Goal: Information Seeking & Learning: Compare options

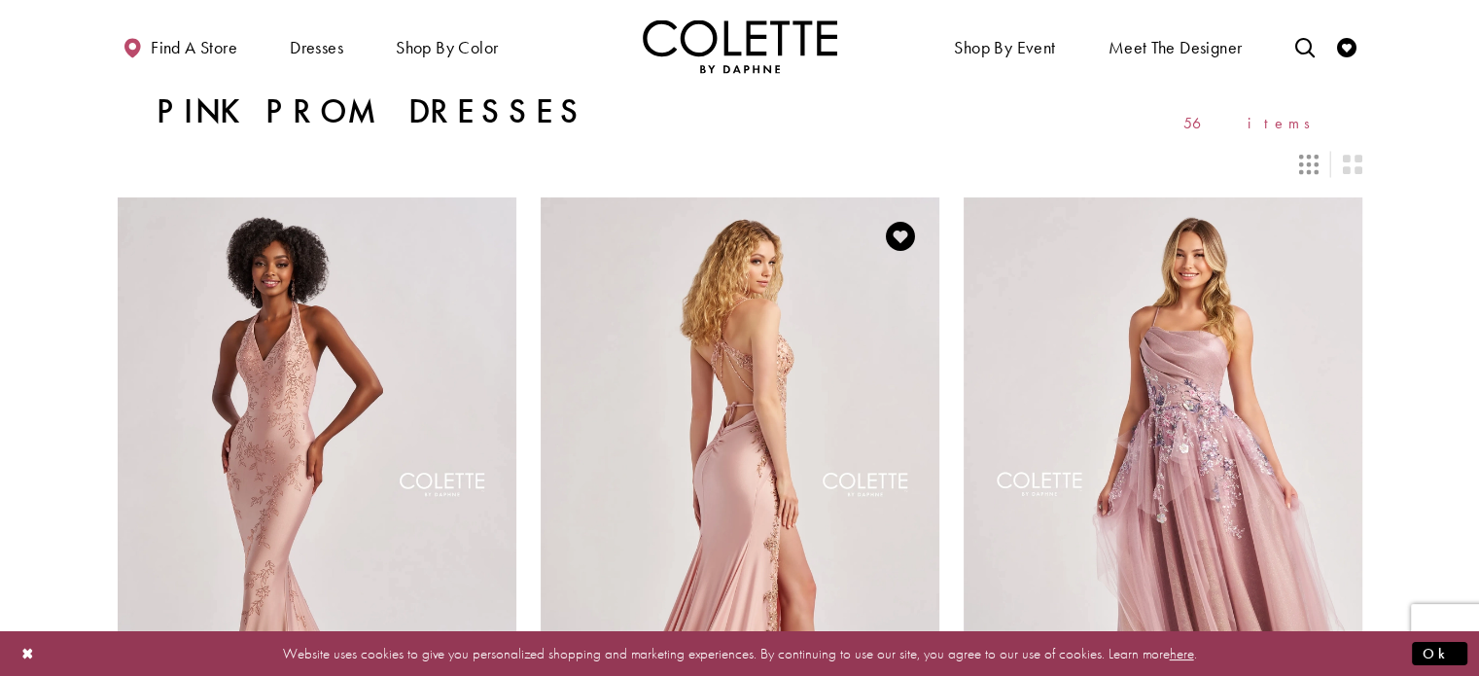
click at [814, 313] on img "Visit Colette by Daphne Style No. CL8535 Page" at bounding box center [740, 486] width 399 height 579
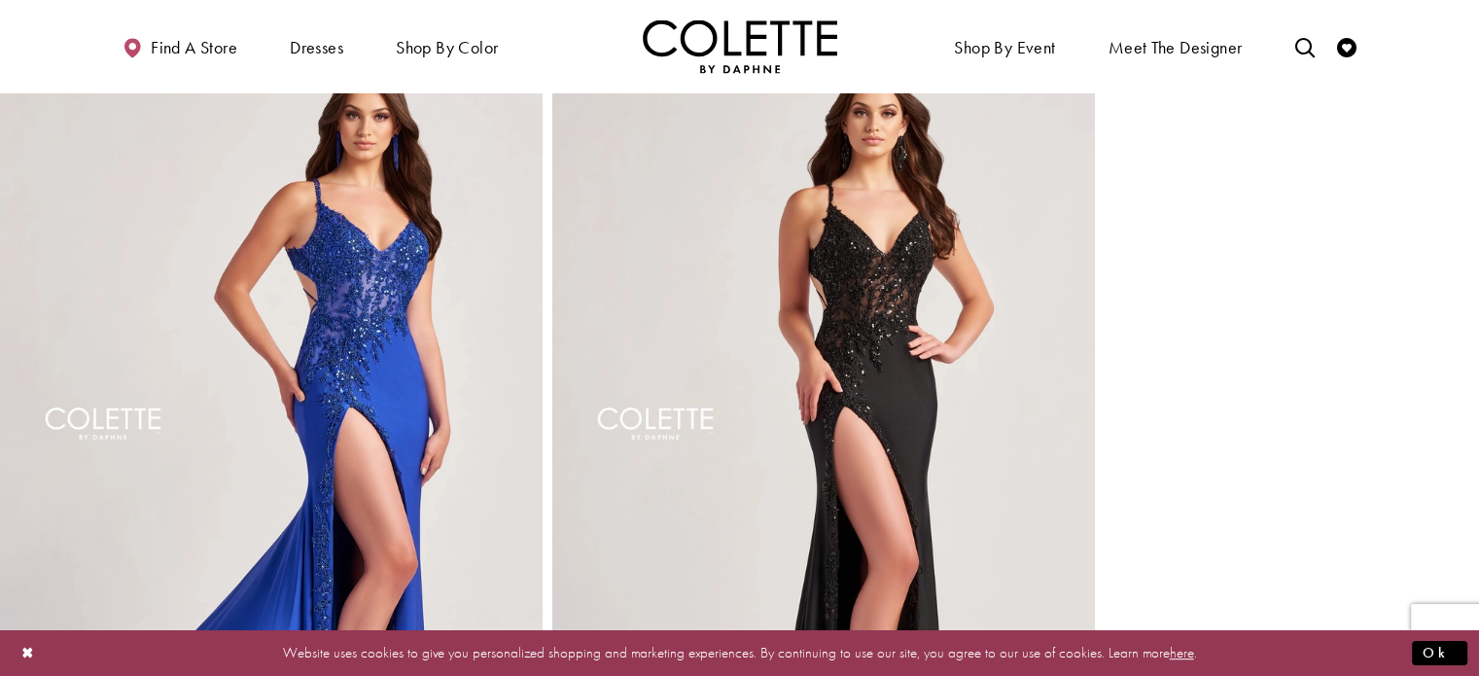
scroll to position [883, 0]
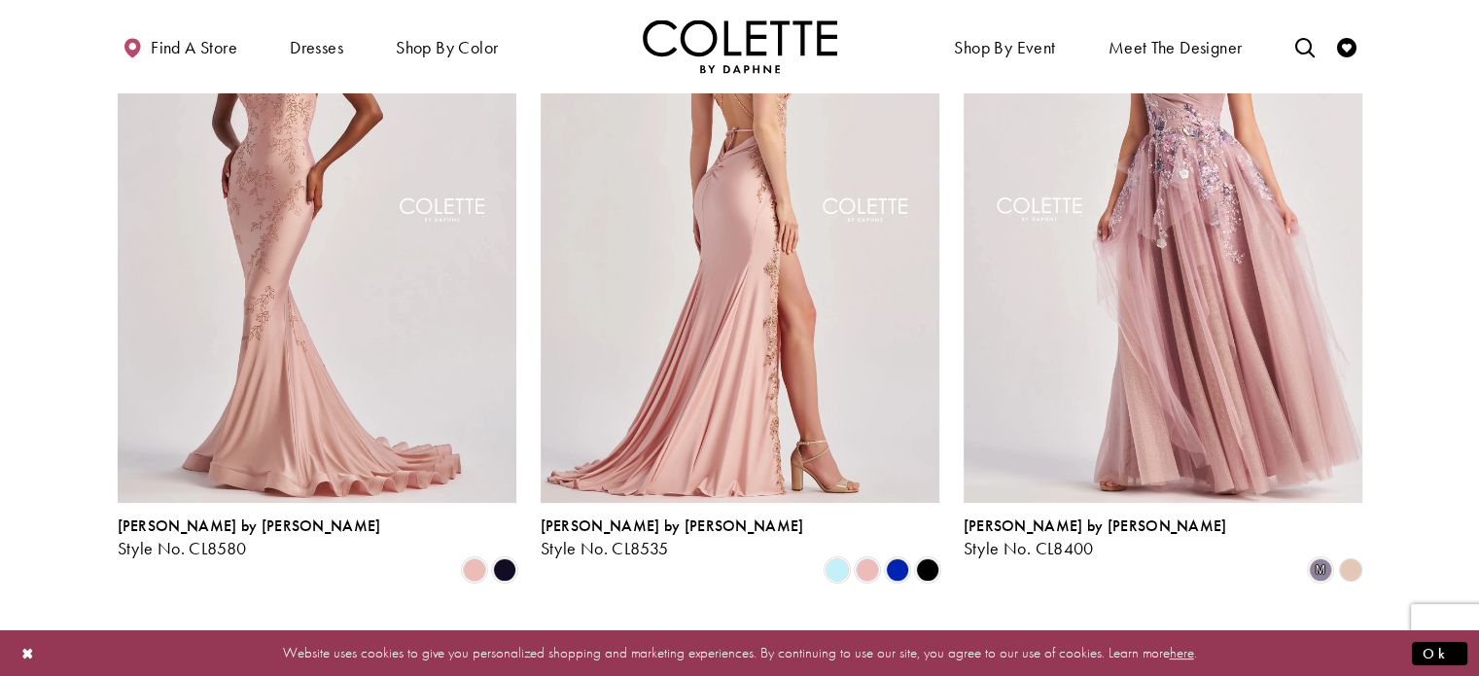
scroll to position [298, 0]
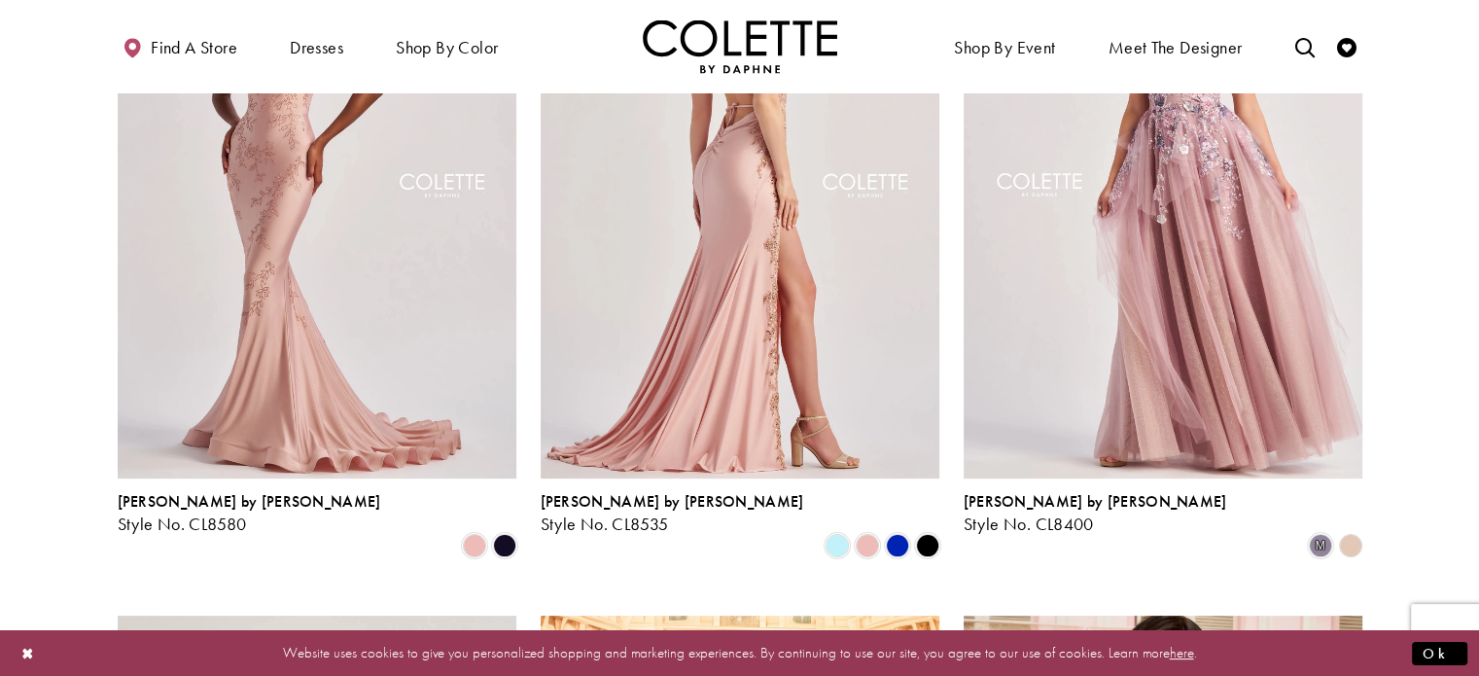
click at [770, 299] on img "Visit Colette by Daphne Style No. CL8535 Page" at bounding box center [740, 188] width 399 height 579
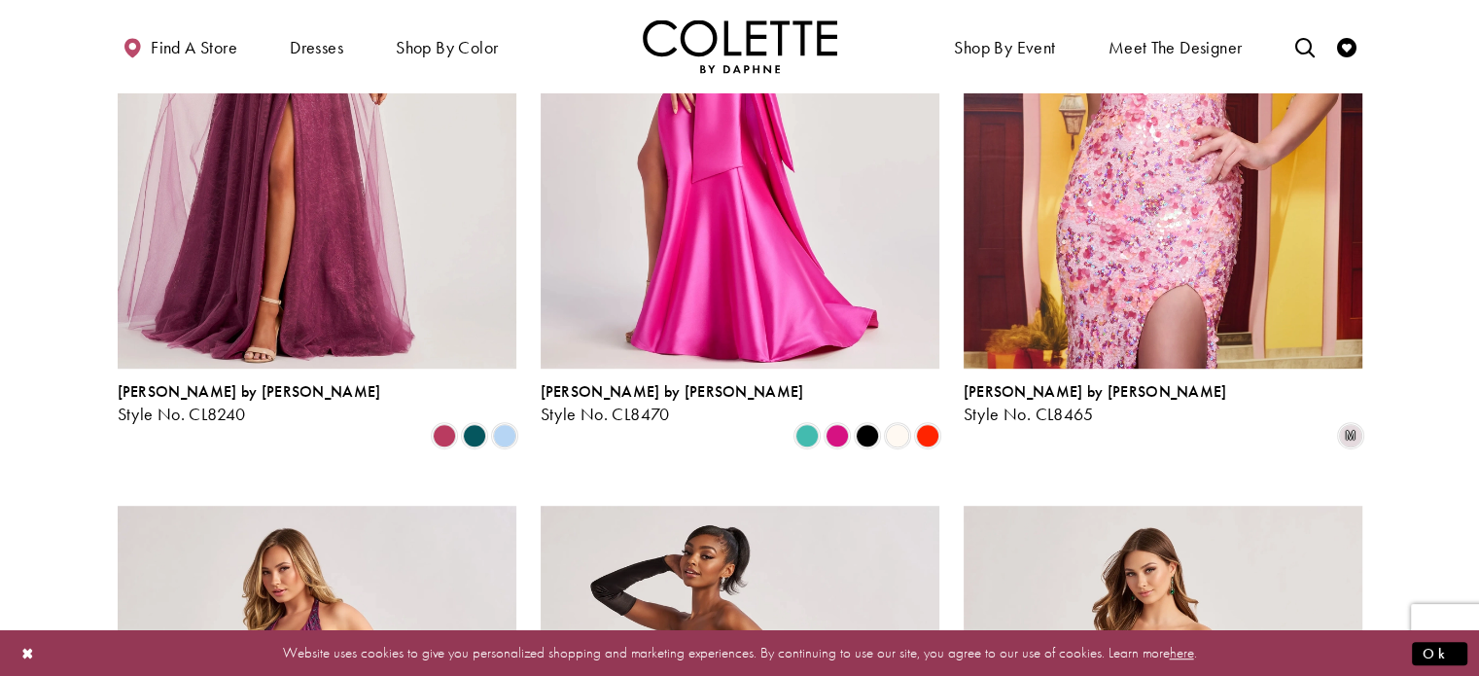
scroll to position [1128, 0]
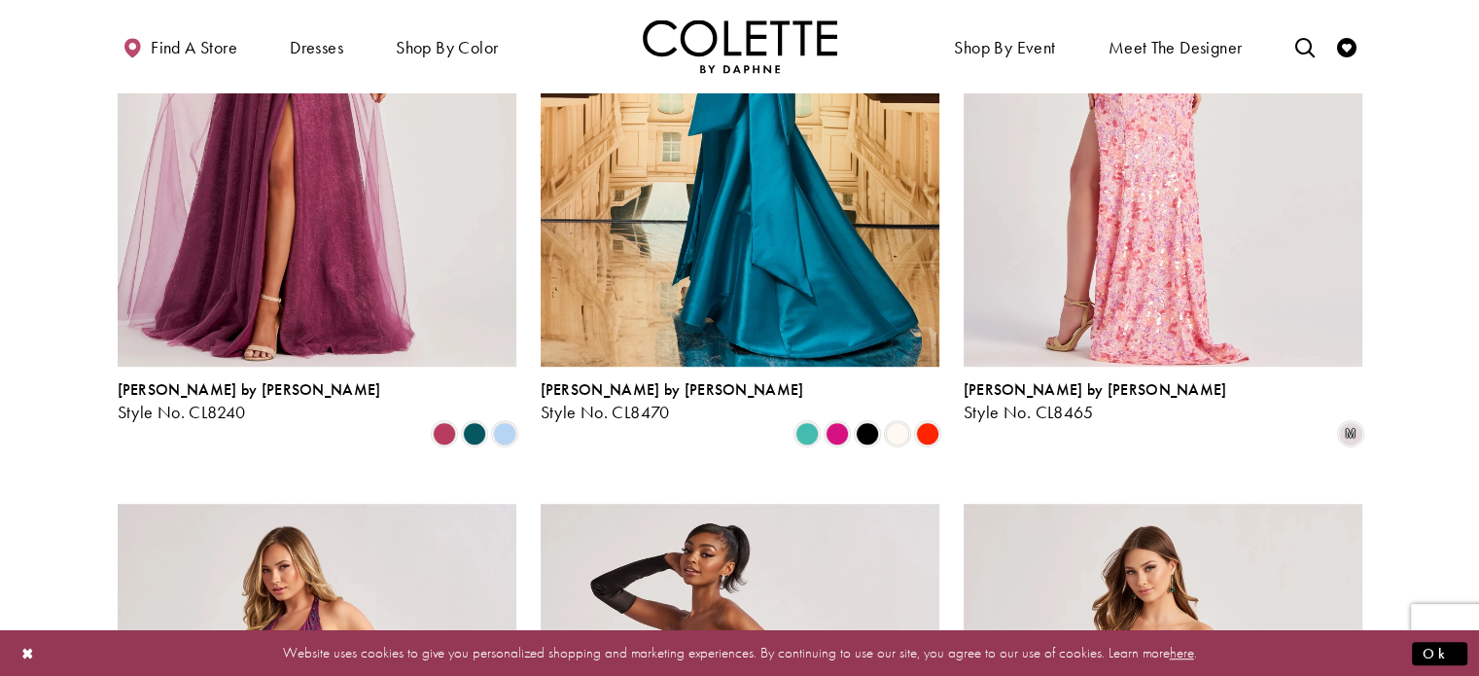
click at [1125, 186] on img "Visit Colette by Daphne Style No. CL8465 Page" at bounding box center [1162, 75] width 399 height 579
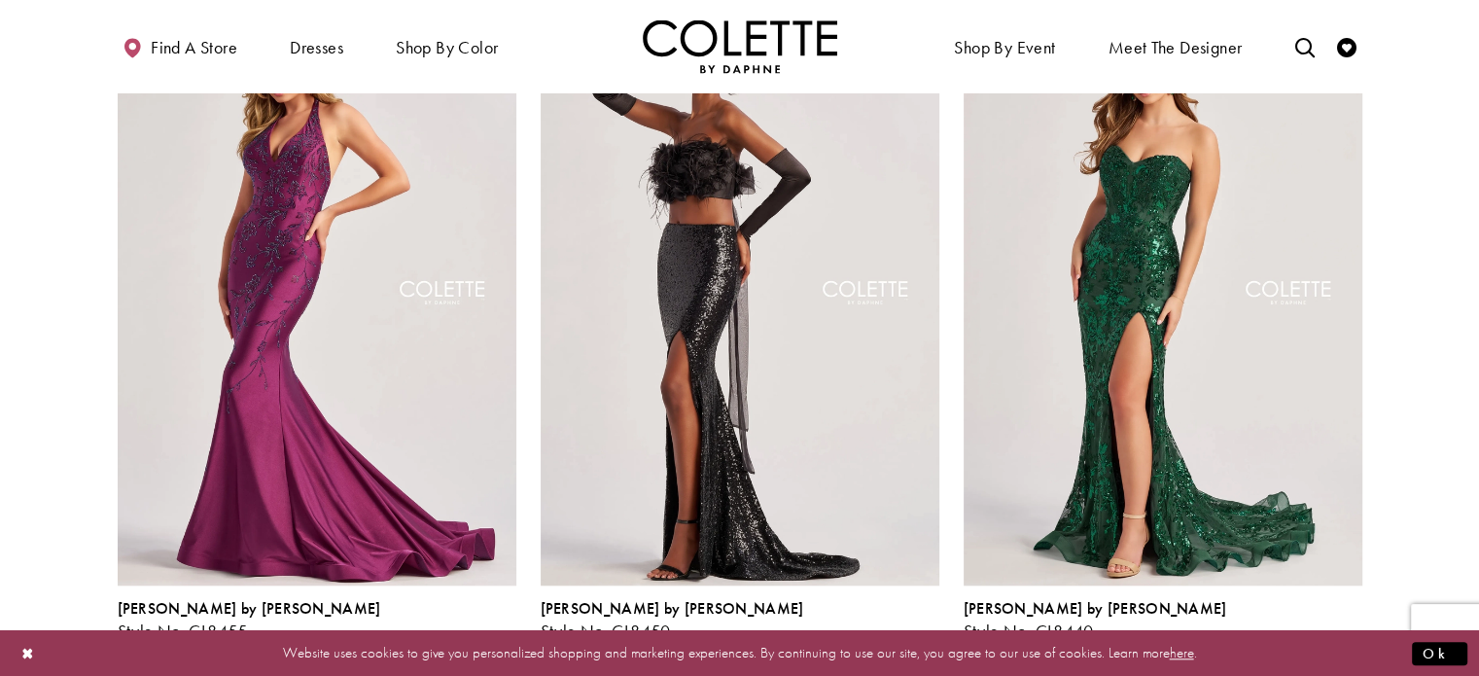
scroll to position [1628, 0]
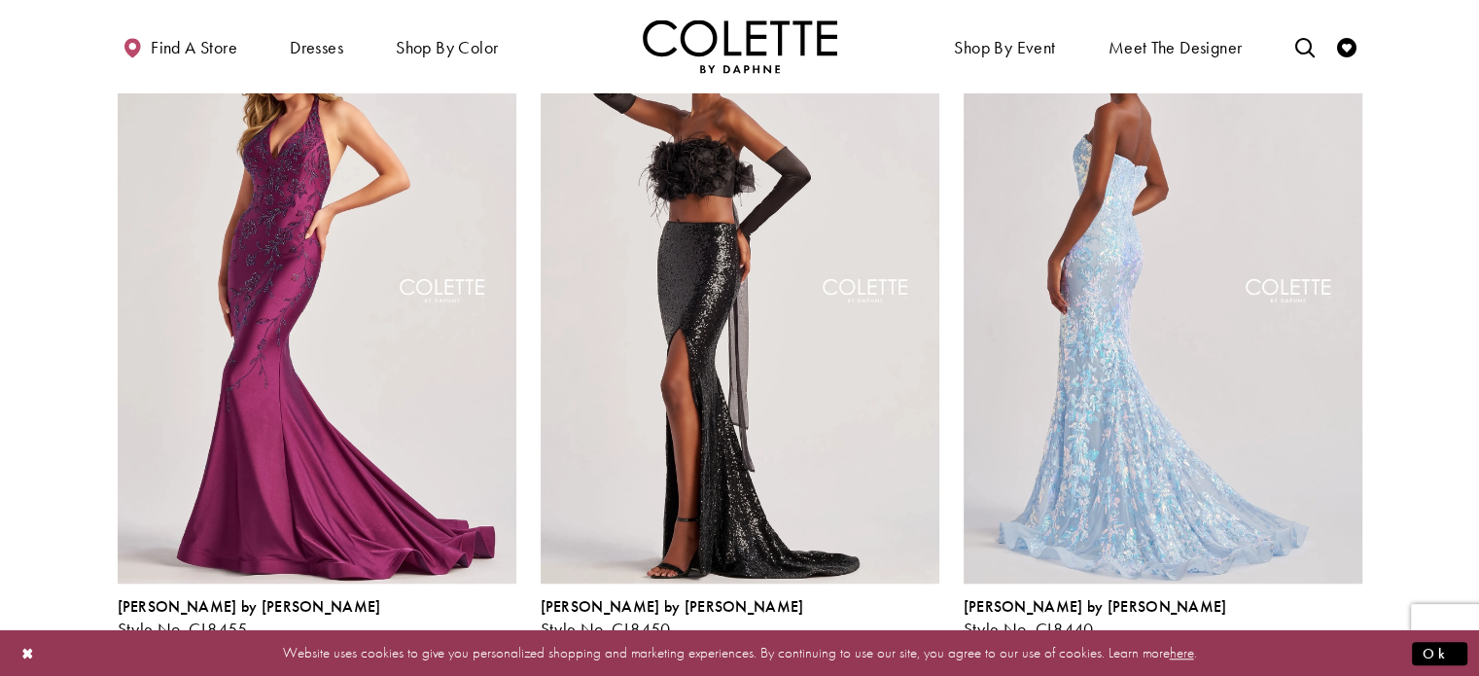
click at [1136, 224] on img "Visit Colette by Daphne Style No. CL8440 Page" at bounding box center [1162, 293] width 399 height 579
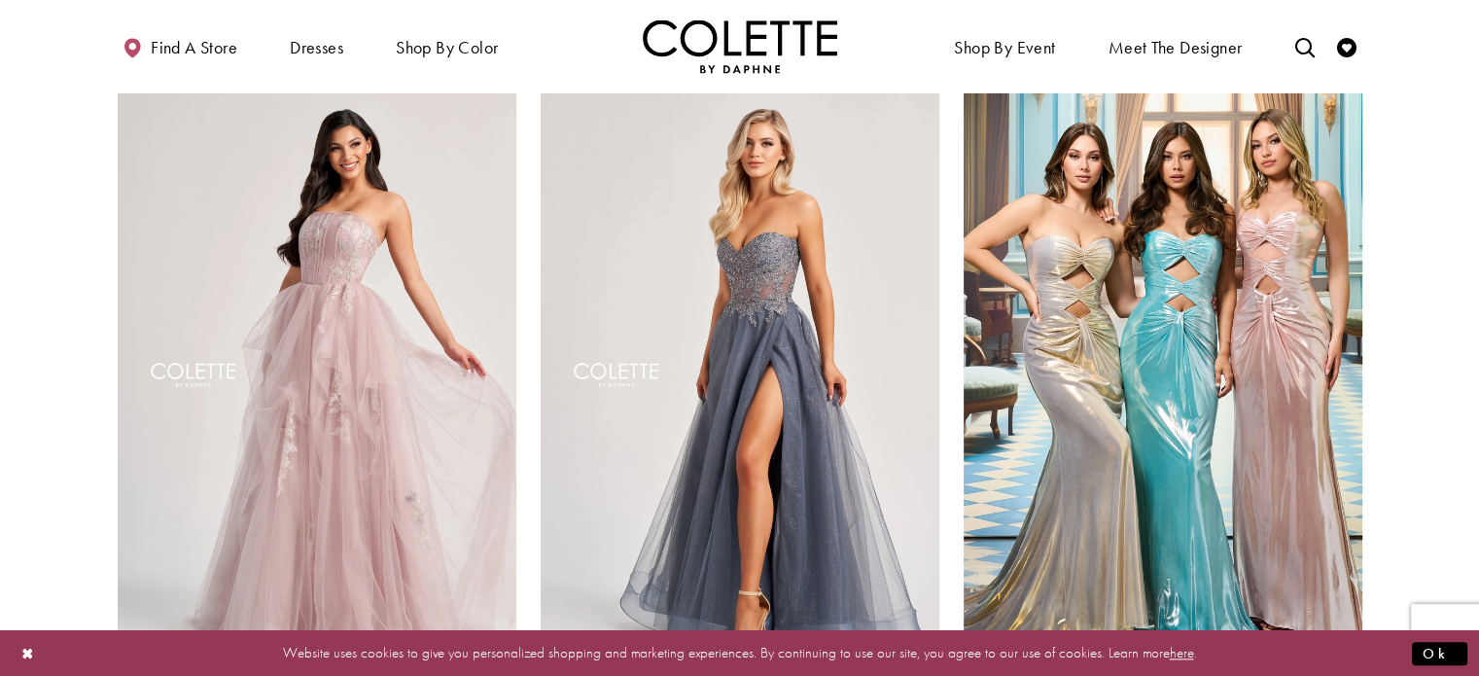
scroll to position [2261, 0]
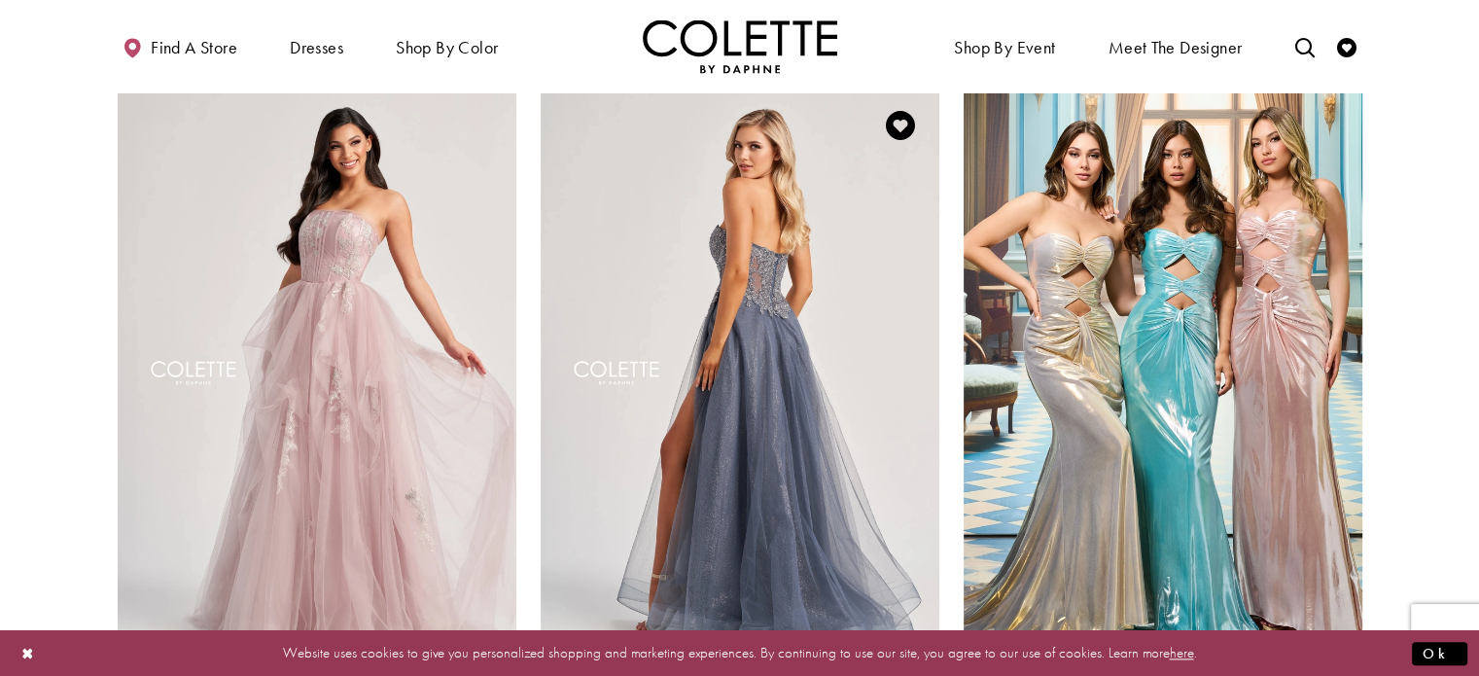
click at [762, 271] on img "Visit Colette by Daphne Style No. CL8110 Page" at bounding box center [740, 376] width 399 height 579
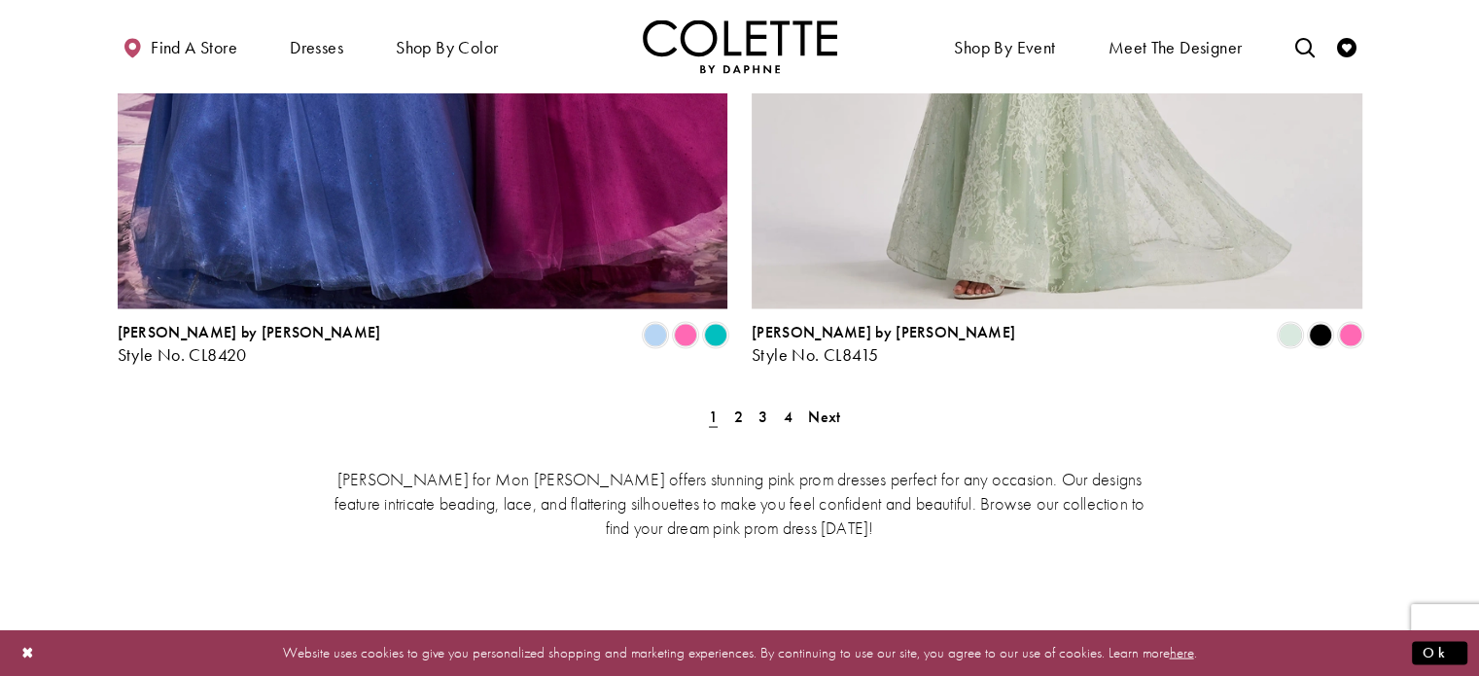
scroll to position [3646, 0]
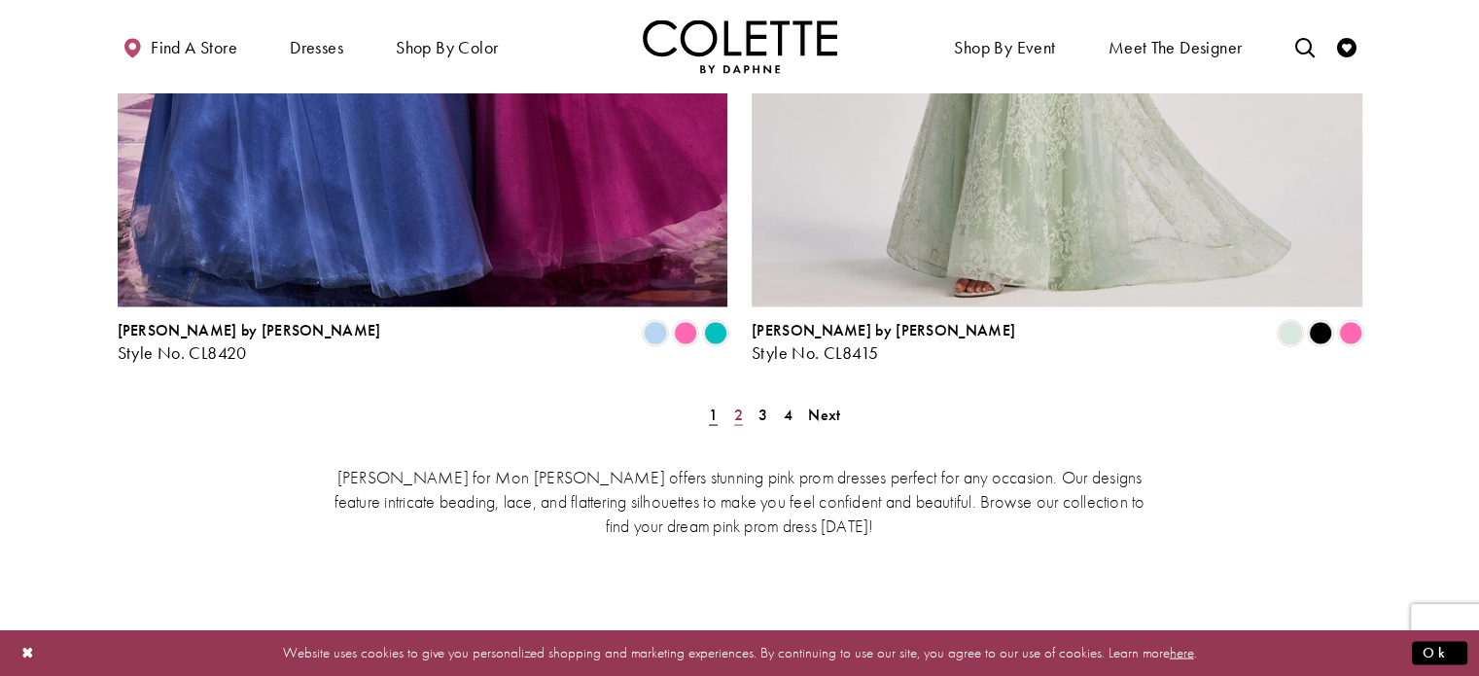
click at [735, 403] on span "2" at bounding box center [738, 413] width 9 height 20
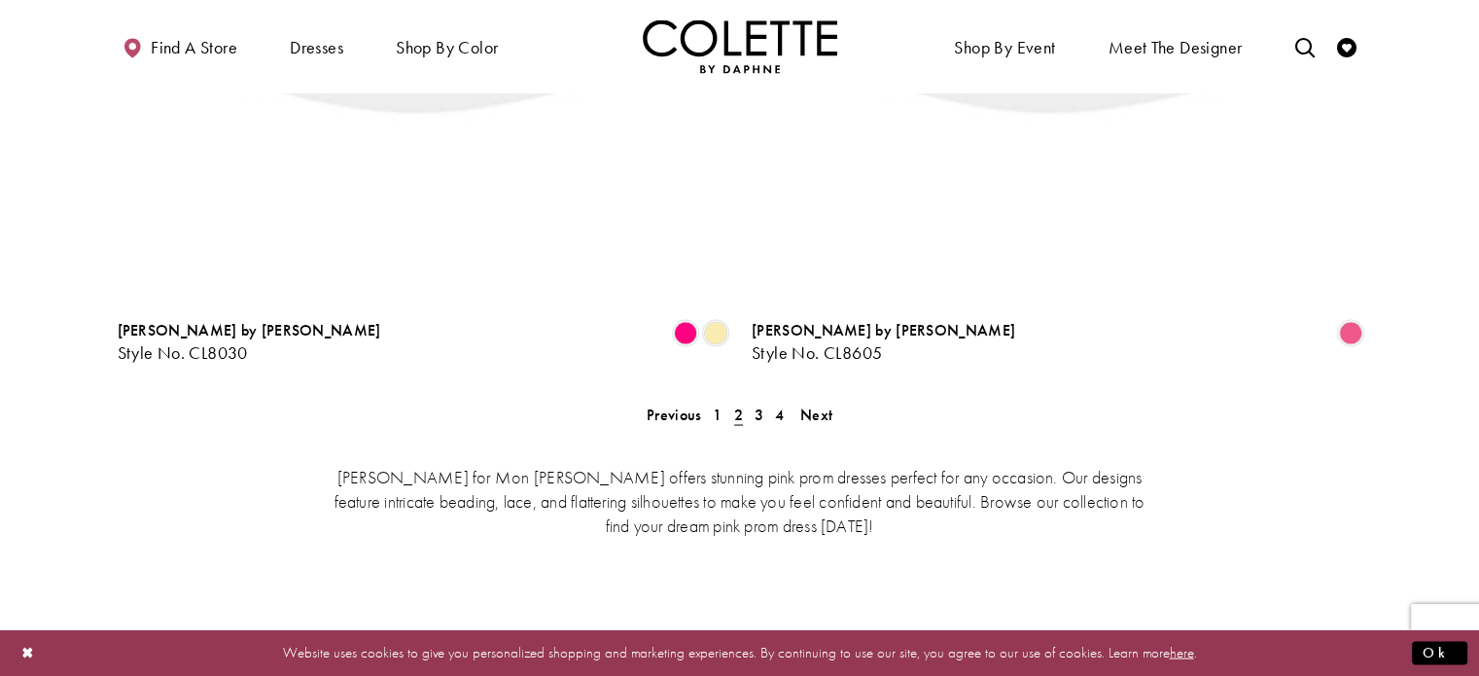
scroll to position [105, 0]
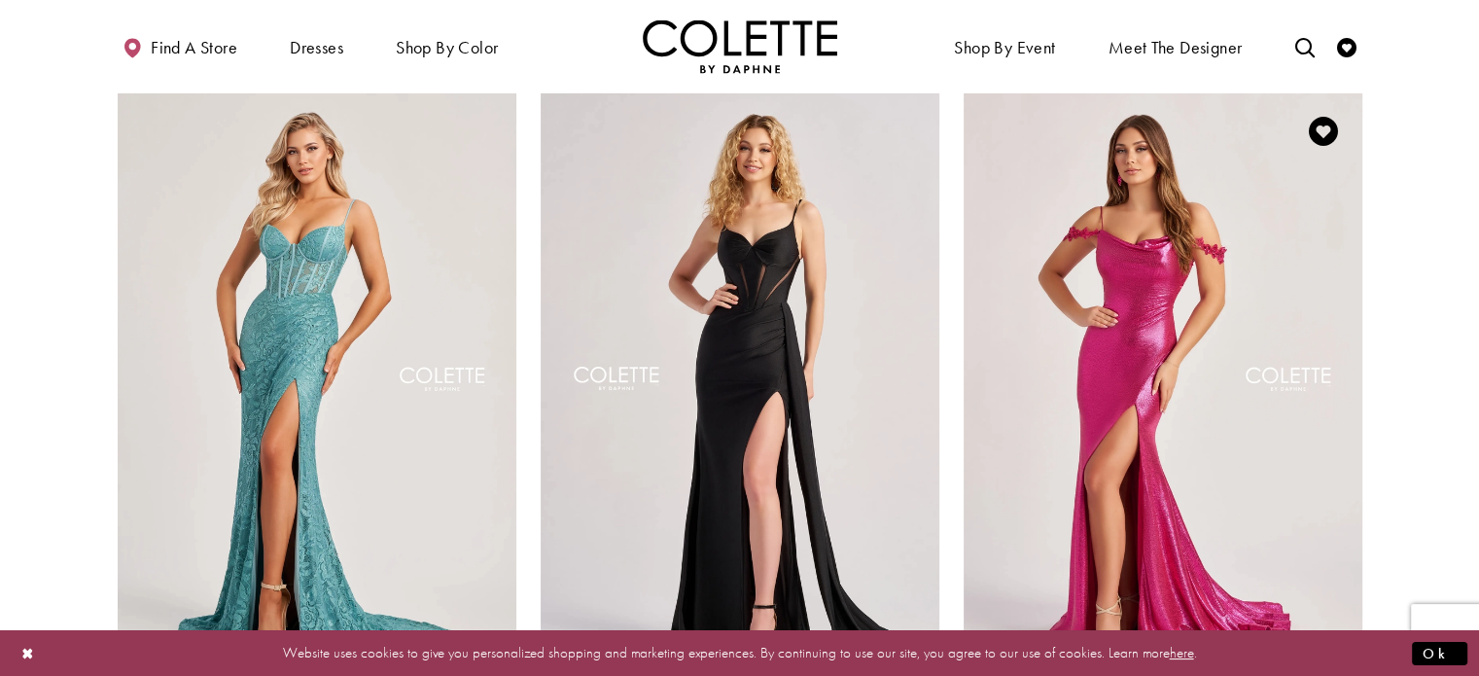
click at [1062, 426] on img "Visit Colette by Daphne Style No. CL8565 Page" at bounding box center [1162, 381] width 399 height 579
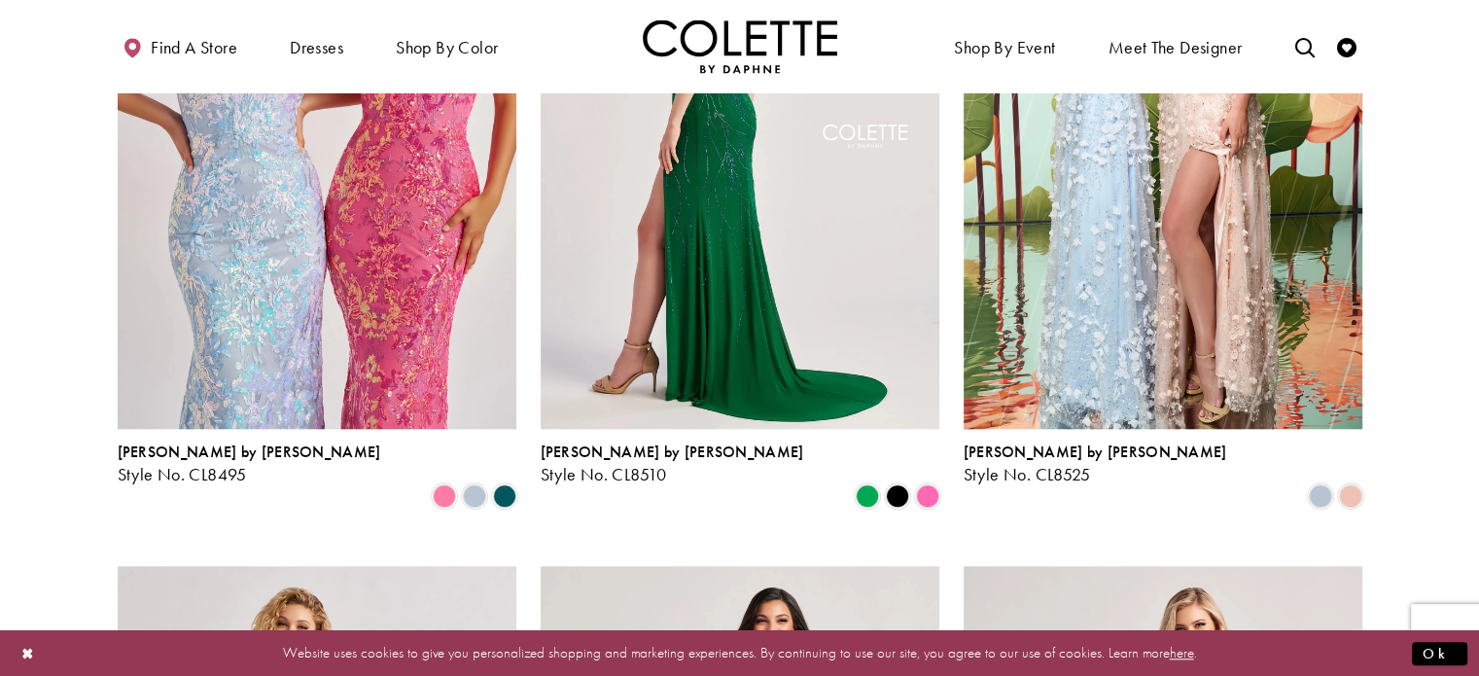
scroll to position [2097, 0]
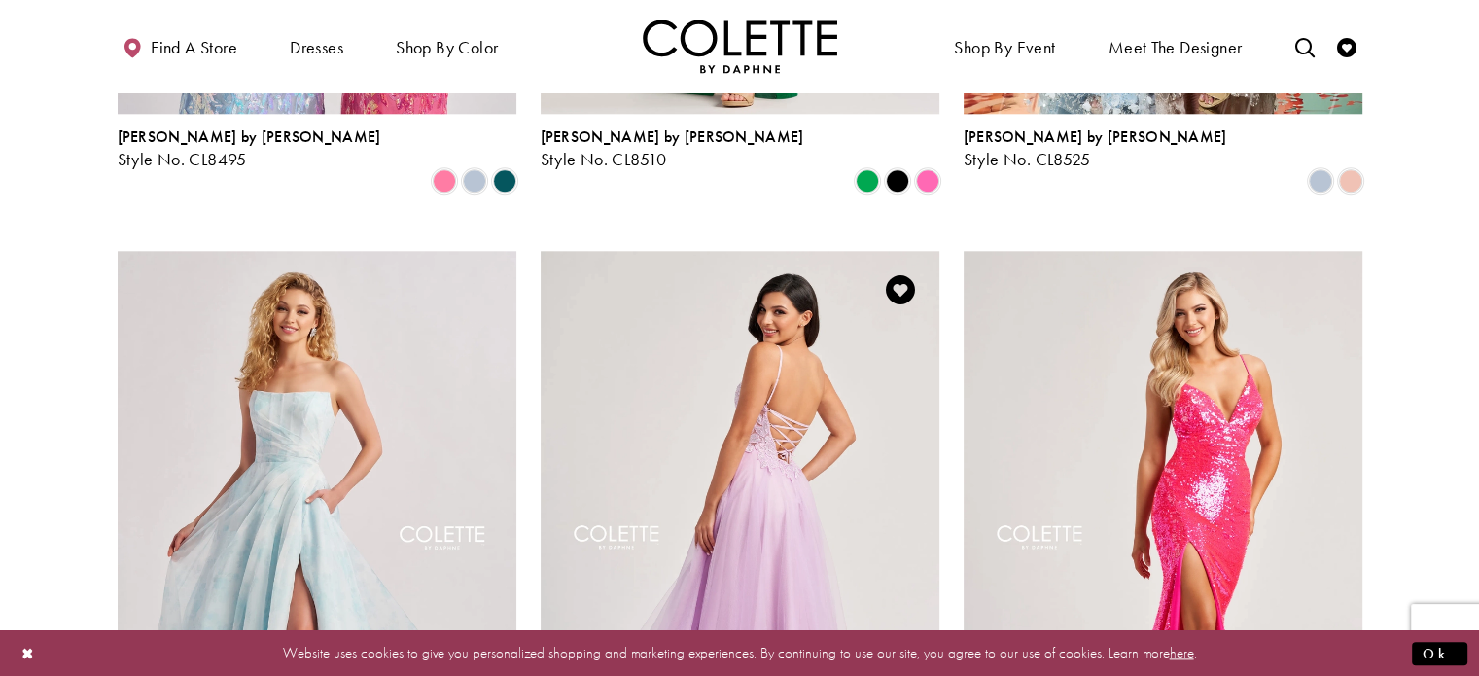
click at [801, 403] on img "Visit Colette by Daphne Style No. CL8100 Page" at bounding box center [740, 540] width 399 height 579
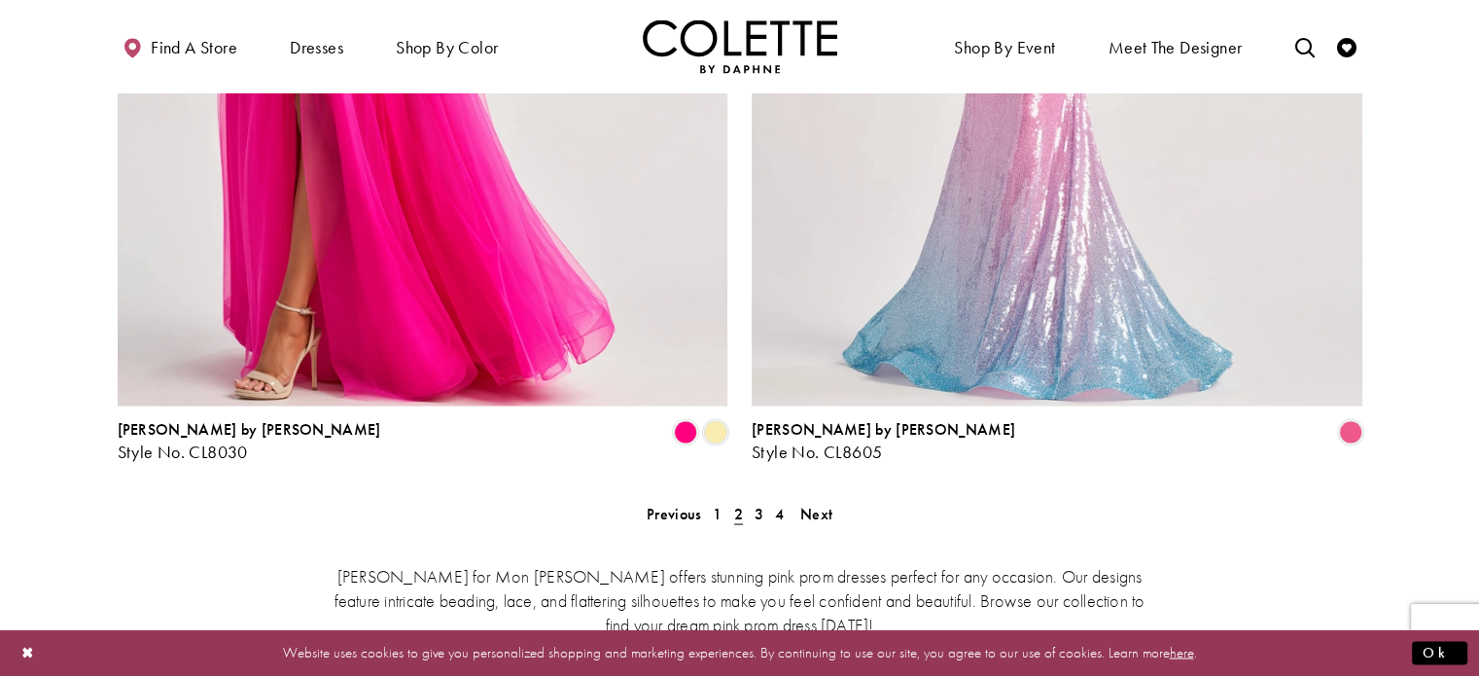
scroll to position [3575, 0]
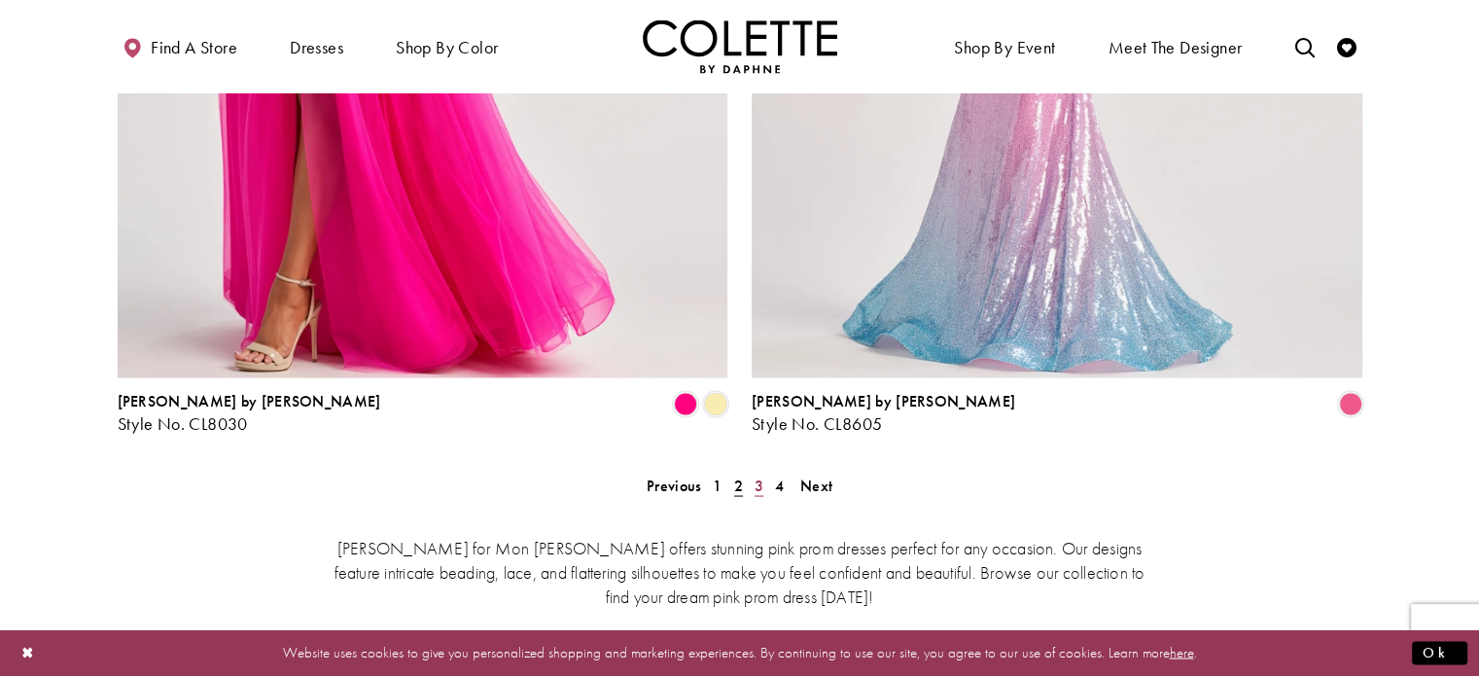
click at [760, 474] on span "3" at bounding box center [758, 484] width 9 height 20
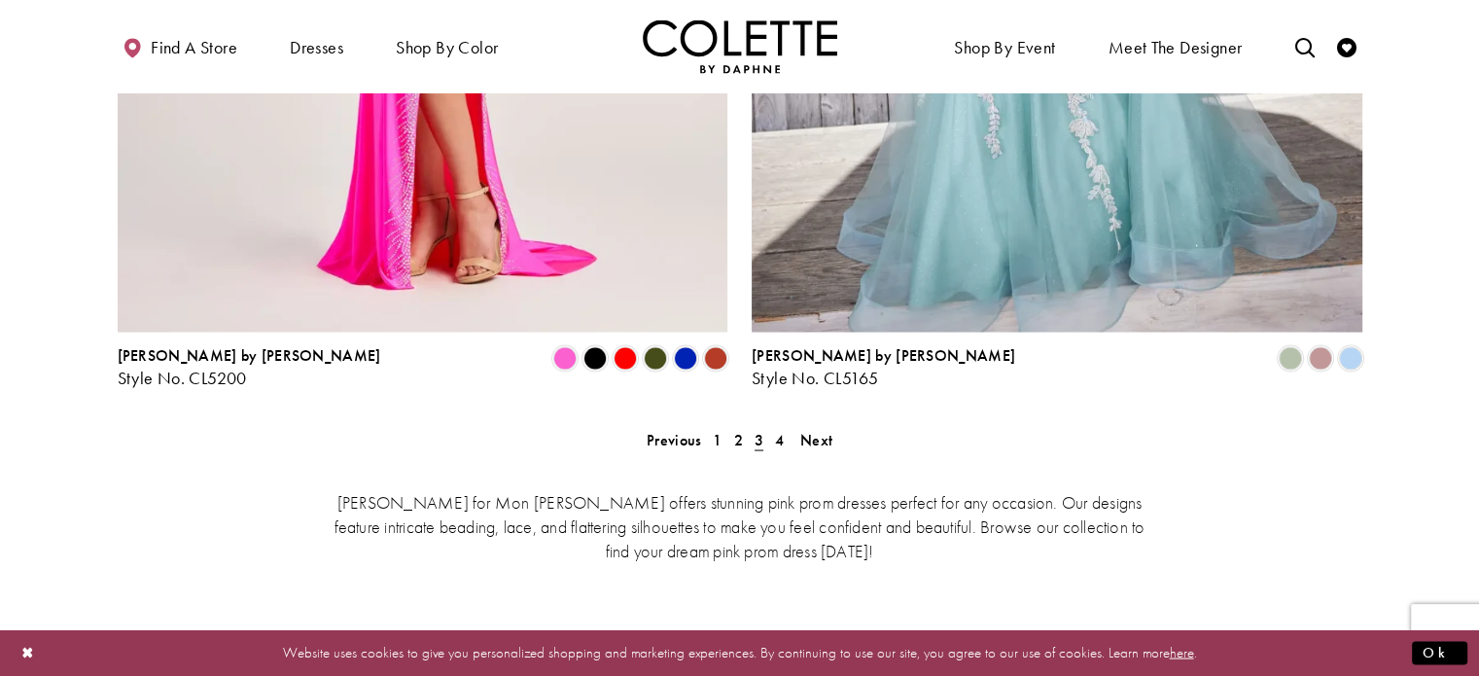
scroll to position [3623, 0]
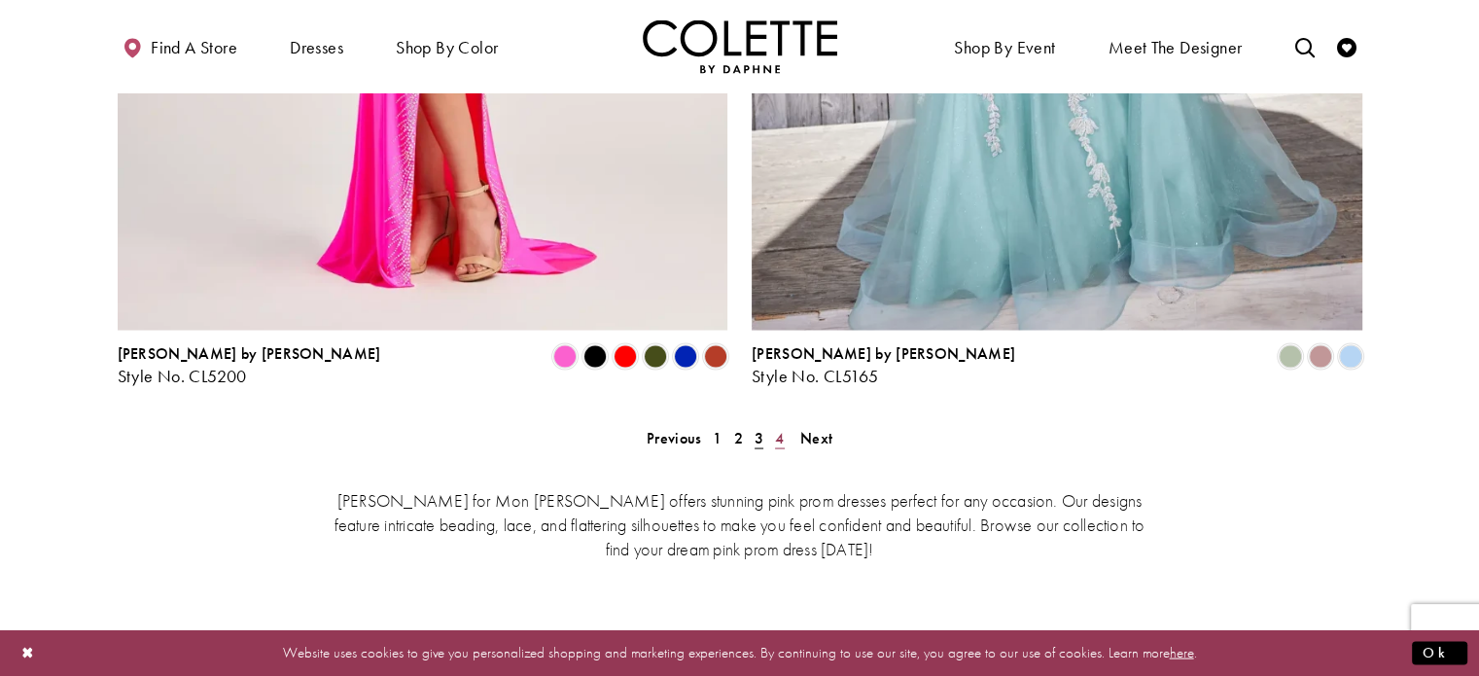
click at [785, 423] on link "4" at bounding box center [779, 437] width 20 height 28
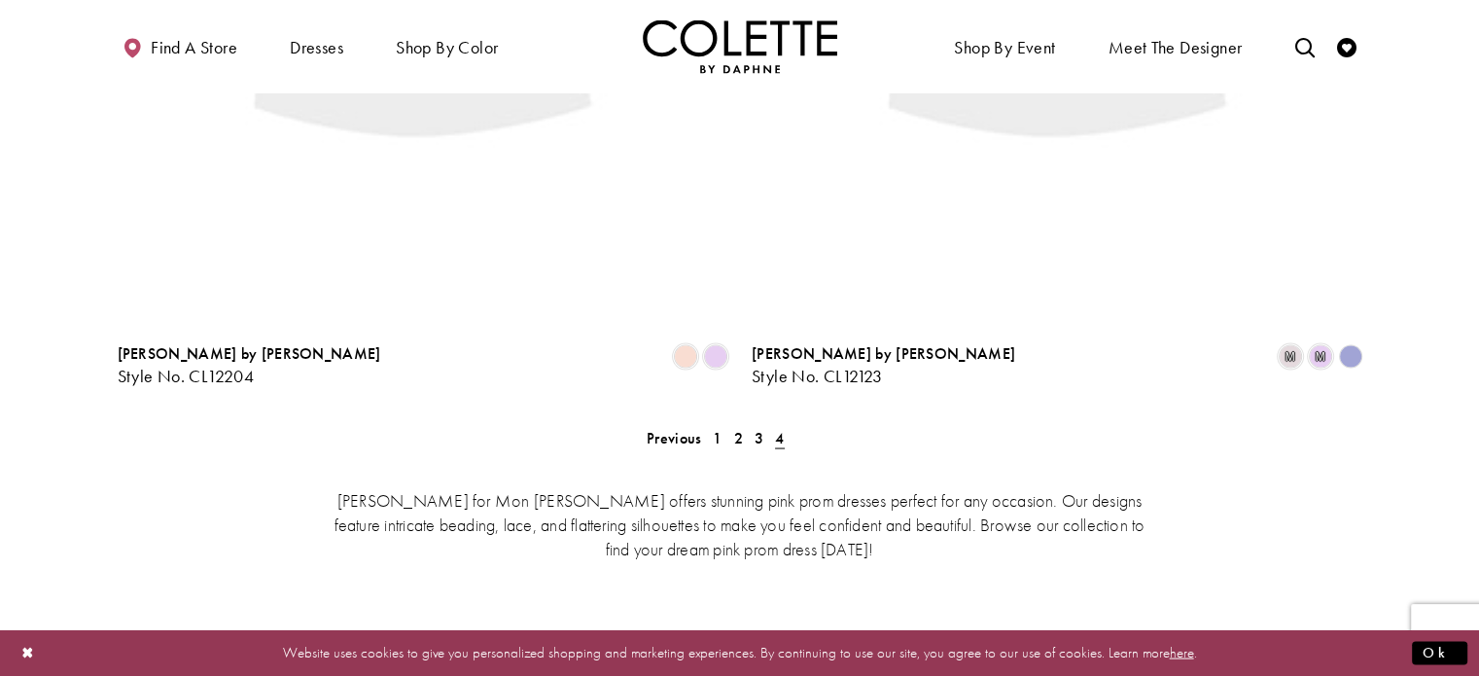
scroll to position [105, 0]
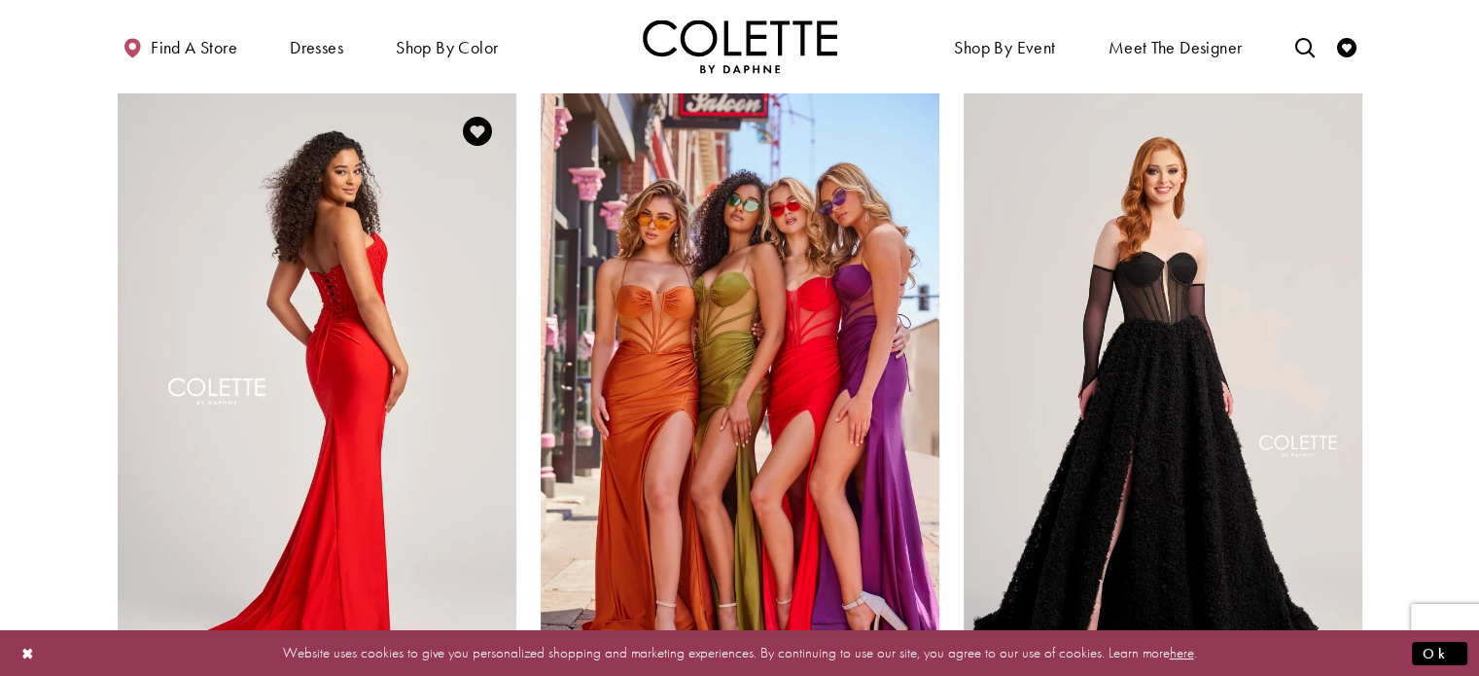
click at [416, 365] on img "Visit Colette by Daphne Style No. CL5158 Page" at bounding box center [317, 381] width 399 height 579
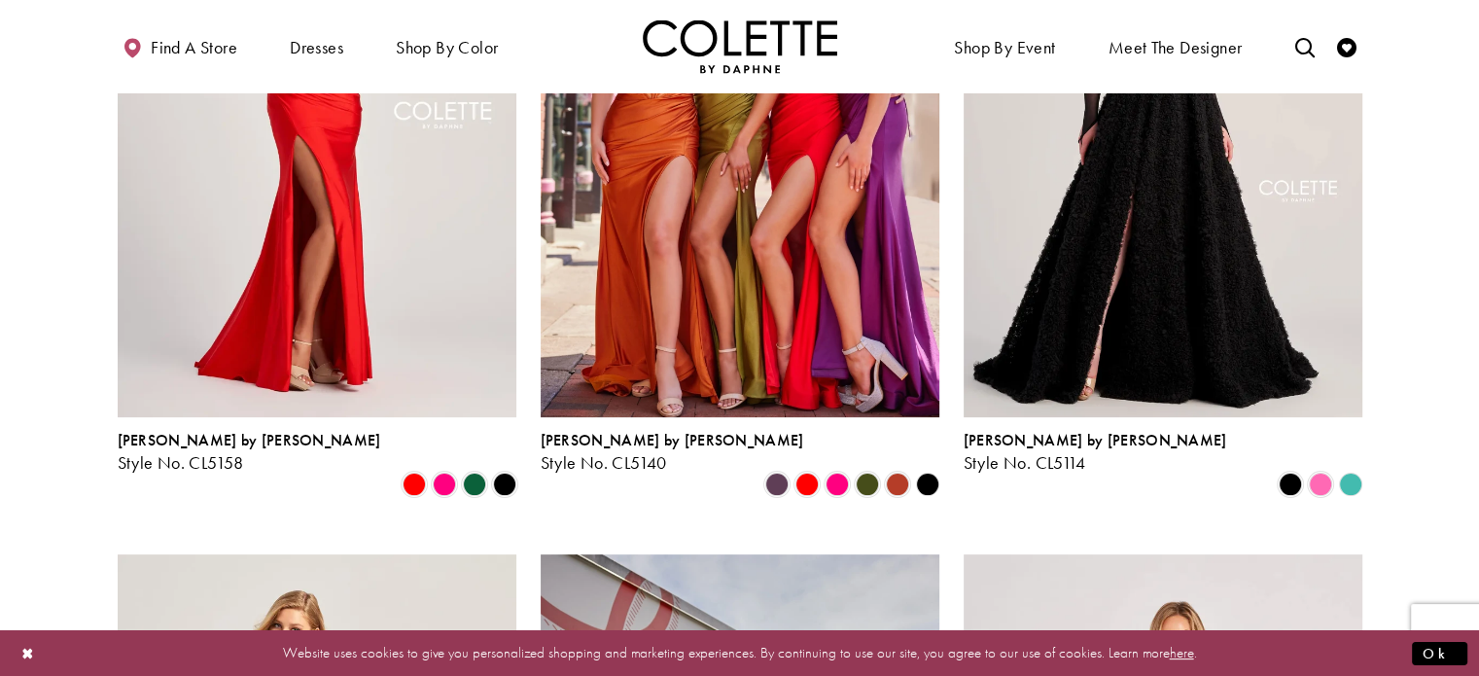
scroll to position [0, 0]
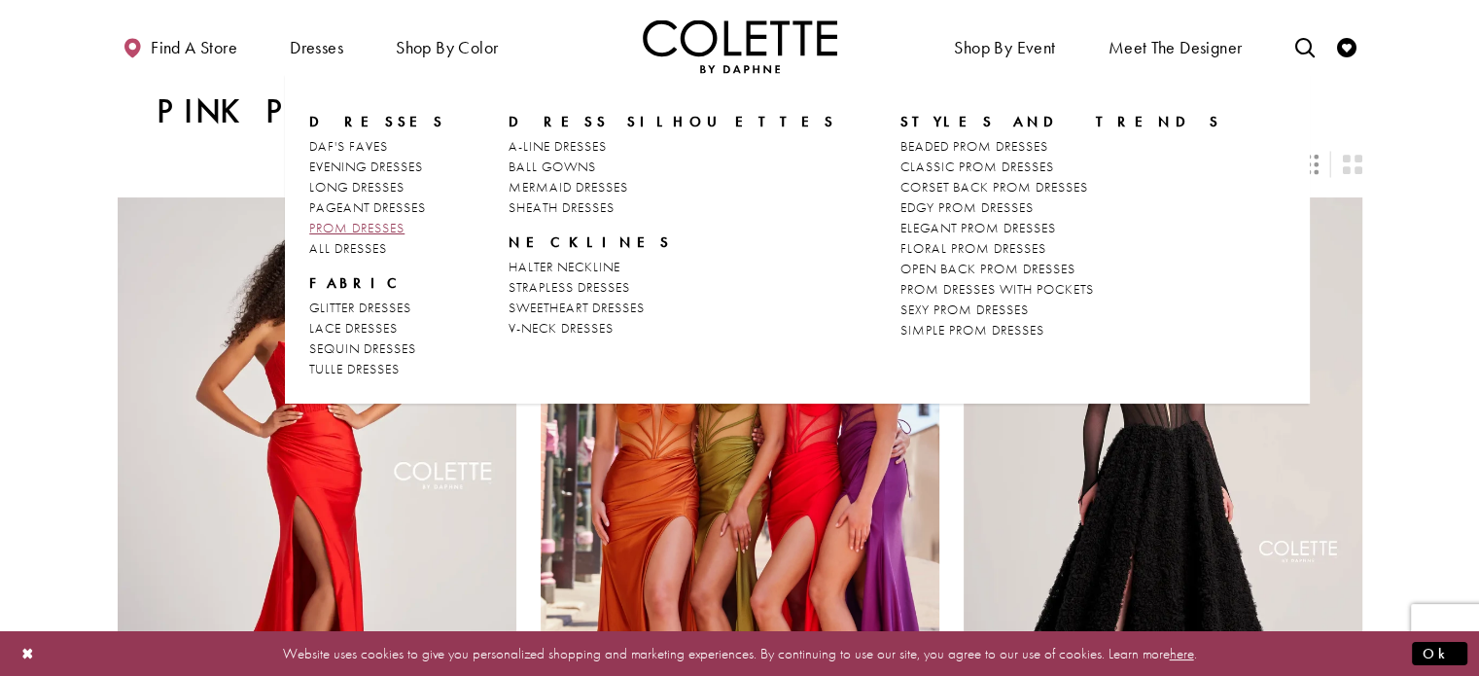
click at [356, 233] on span "PROM DRESSES" at bounding box center [356, 228] width 95 height 18
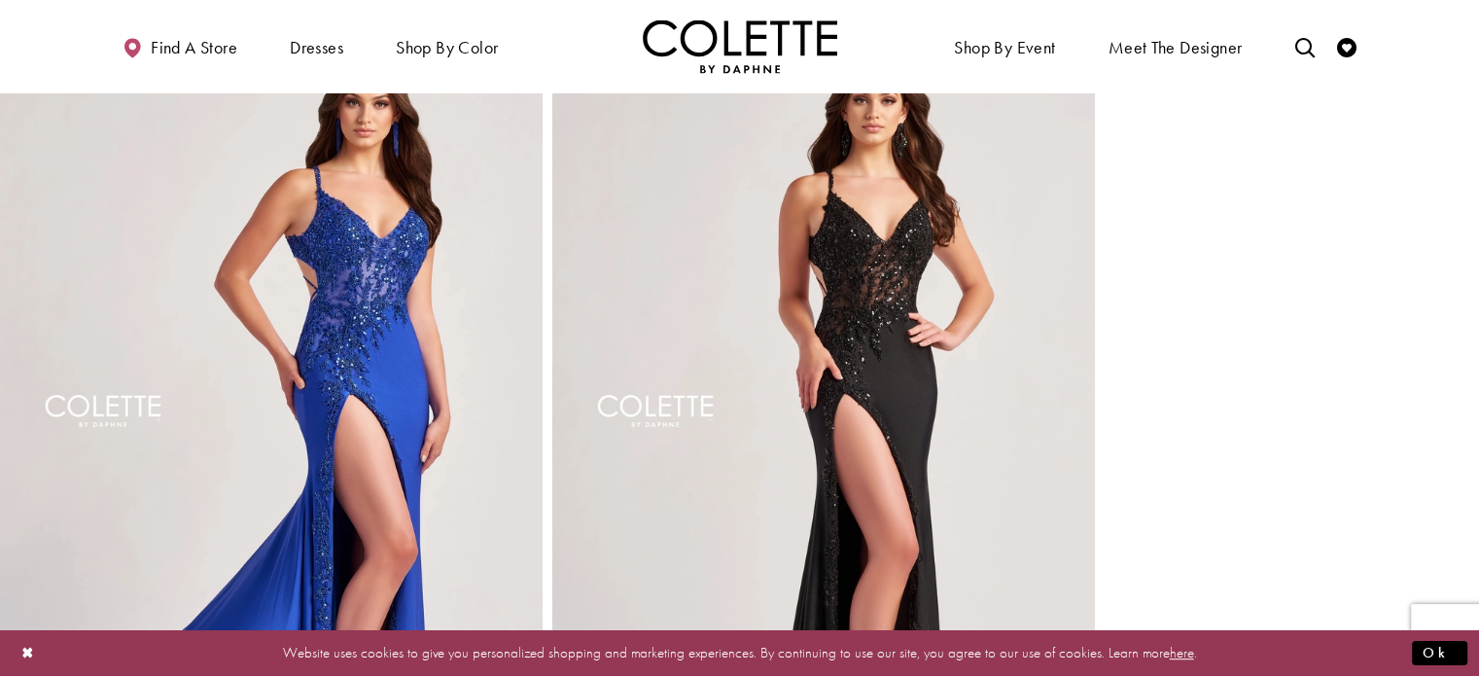
scroll to position [896, 0]
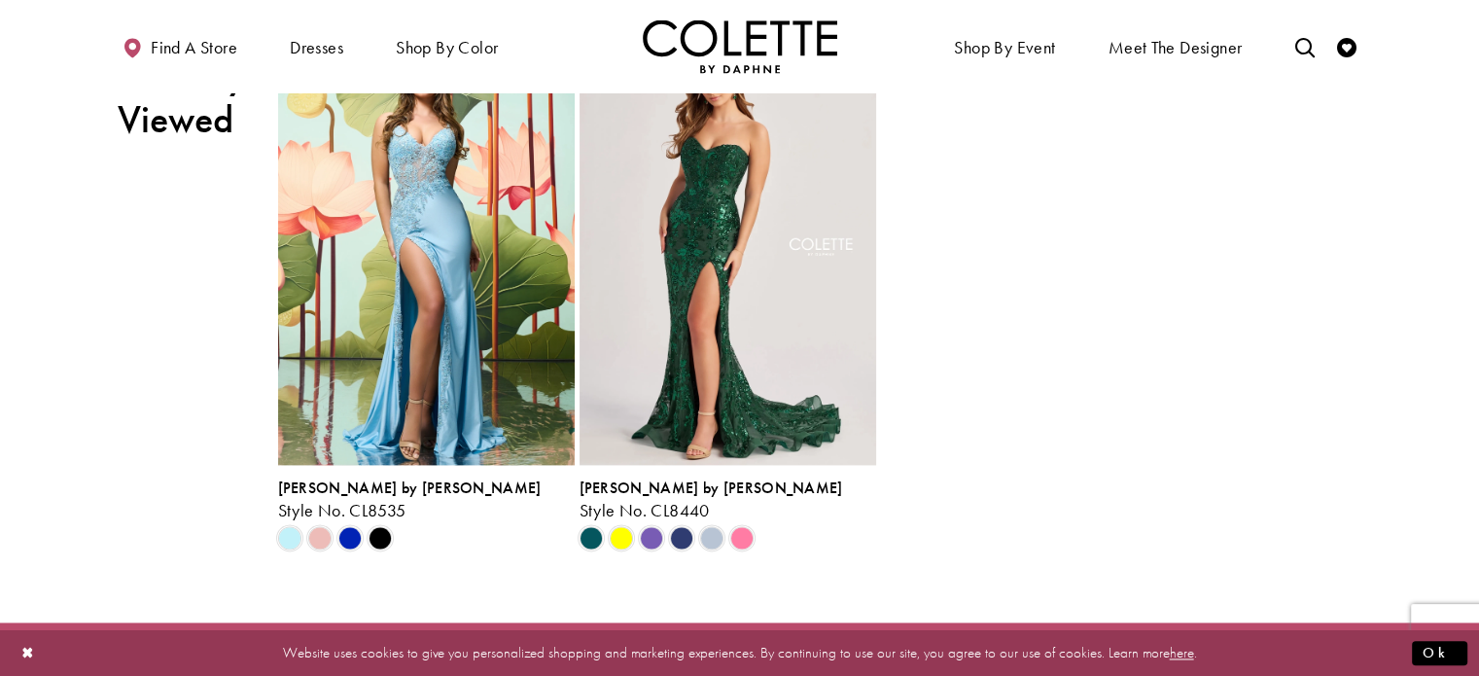
scroll to position [2592, 0]
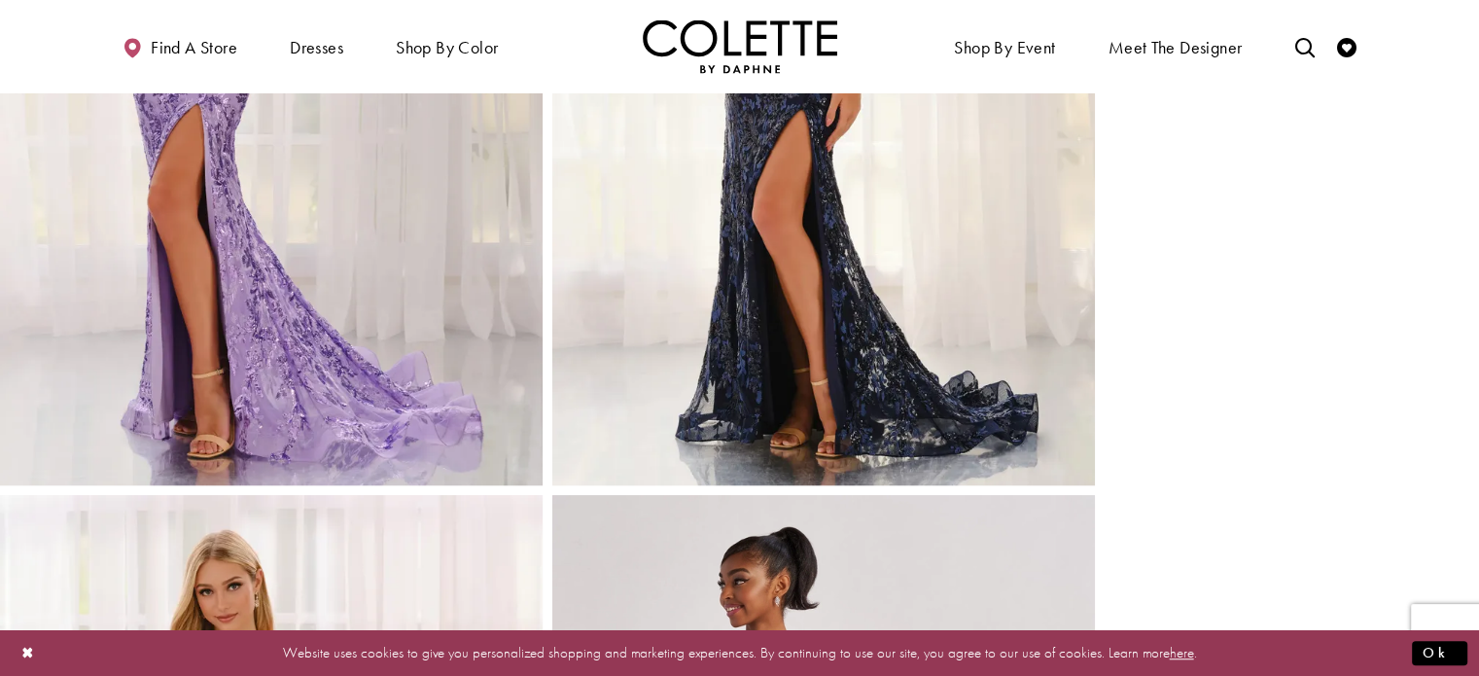
scroll to position [1246, 0]
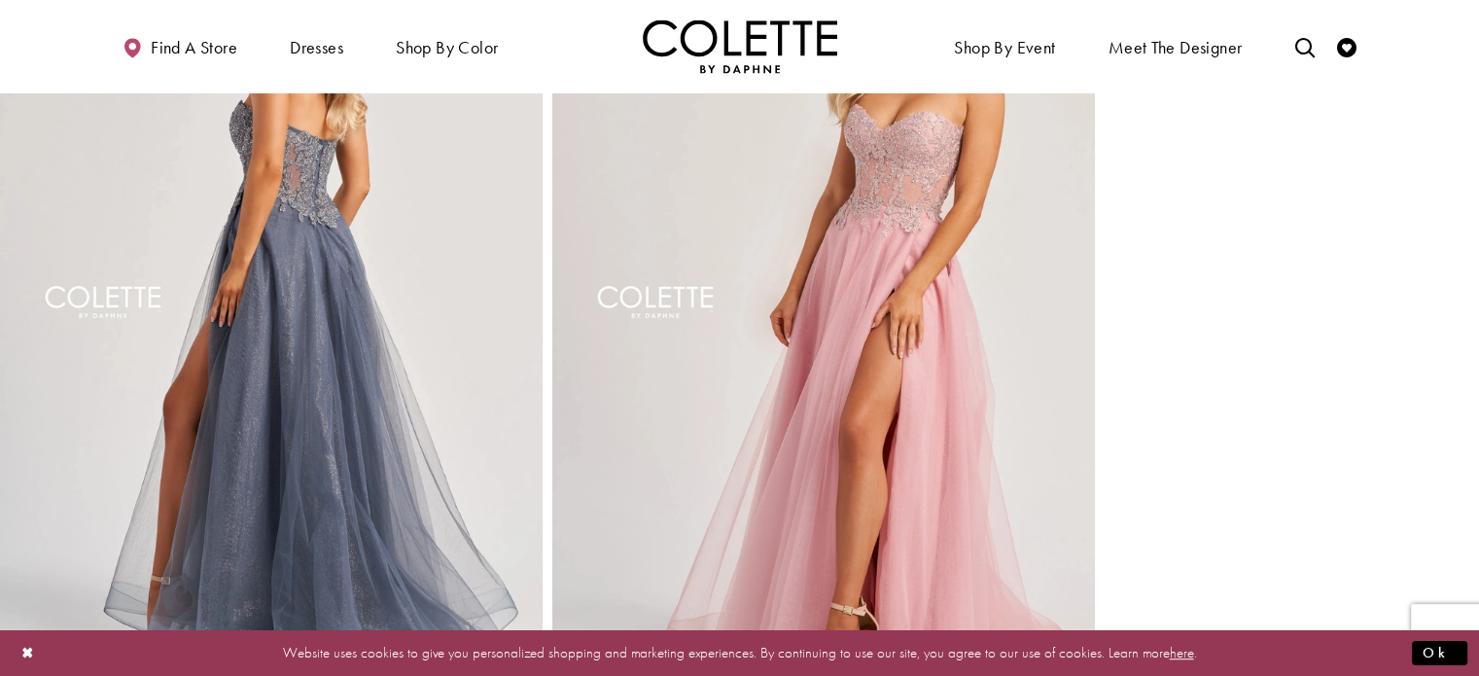
scroll to position [1006, 0]
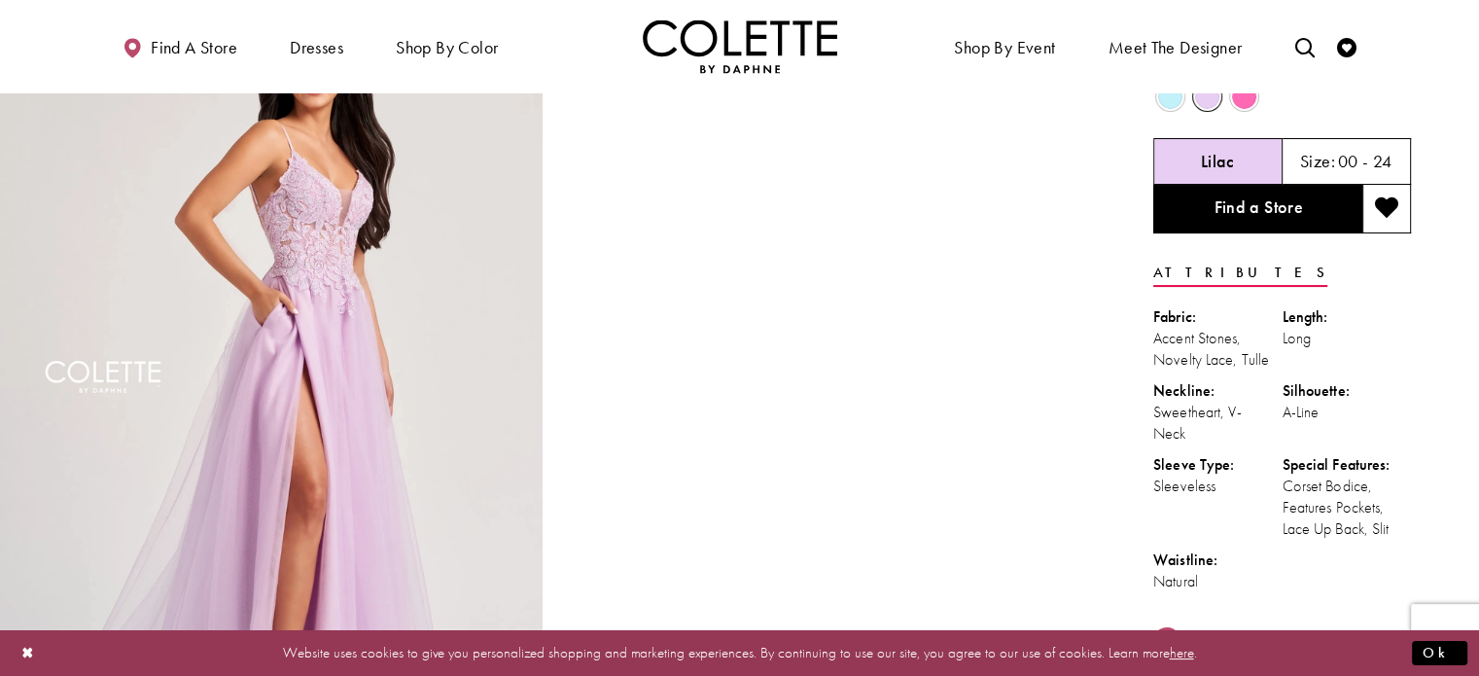
scroll to position [45, 0]
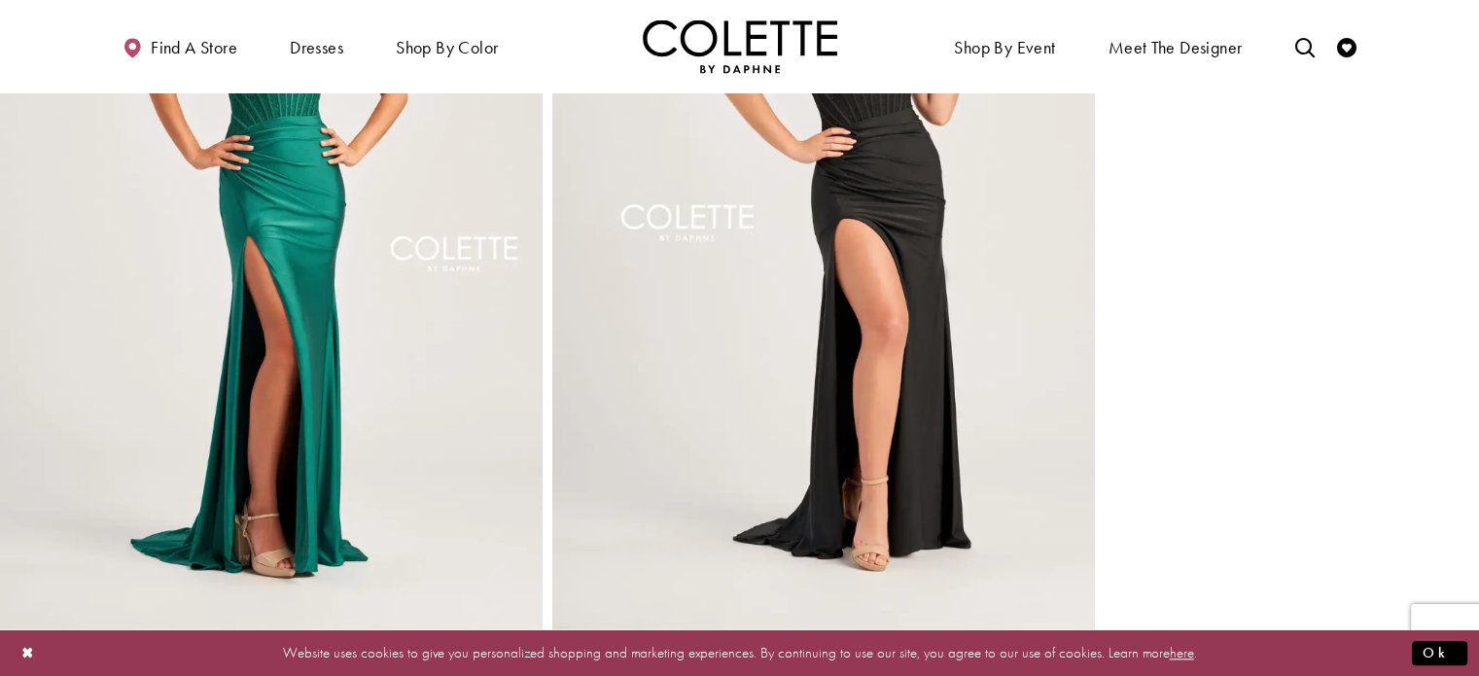
scroll to position [1928, 0]
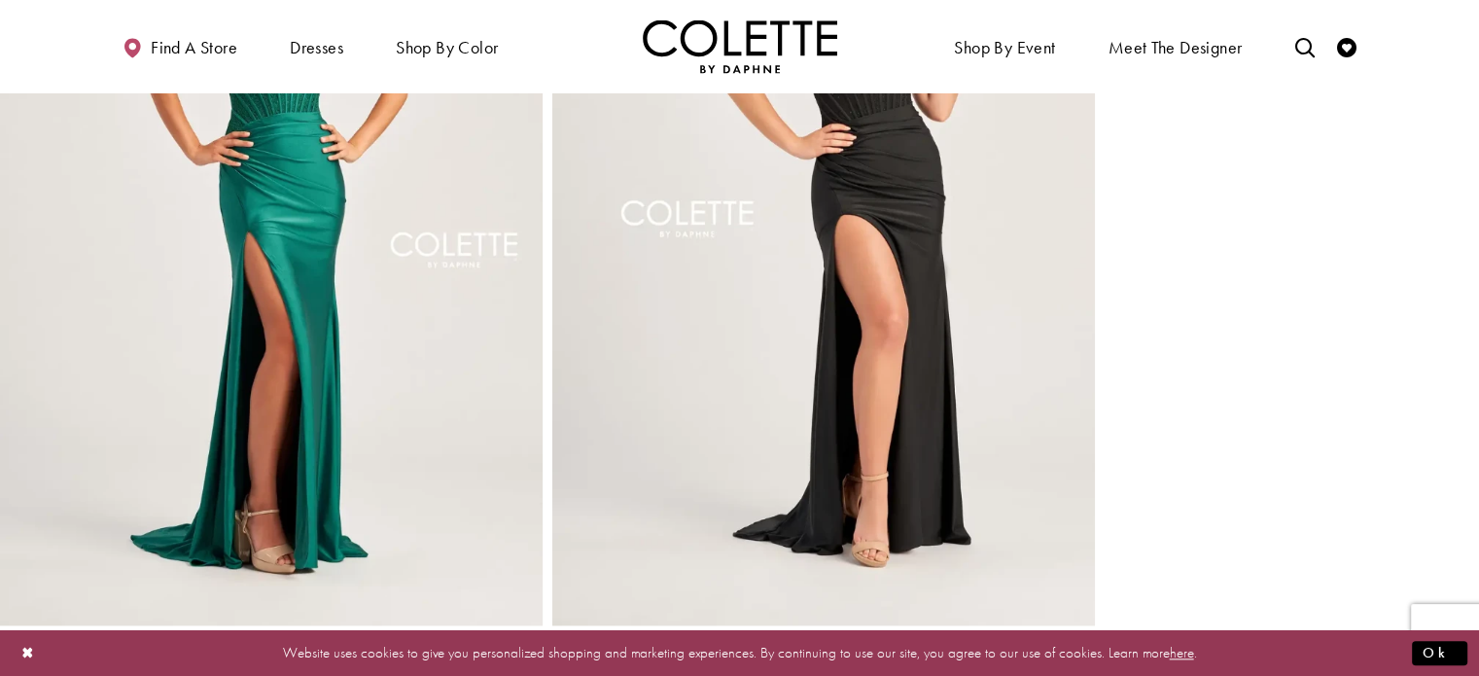
drag, startPoint x: 417, startPoint y: 373, endPoint x: 889, endPoint y: 404, distance: 472.6
click at [889, 404] on img "Full size Style CL5158 Colette by Daphne #5 Black picture" at bounding box center [823, 218] width 543 height 814
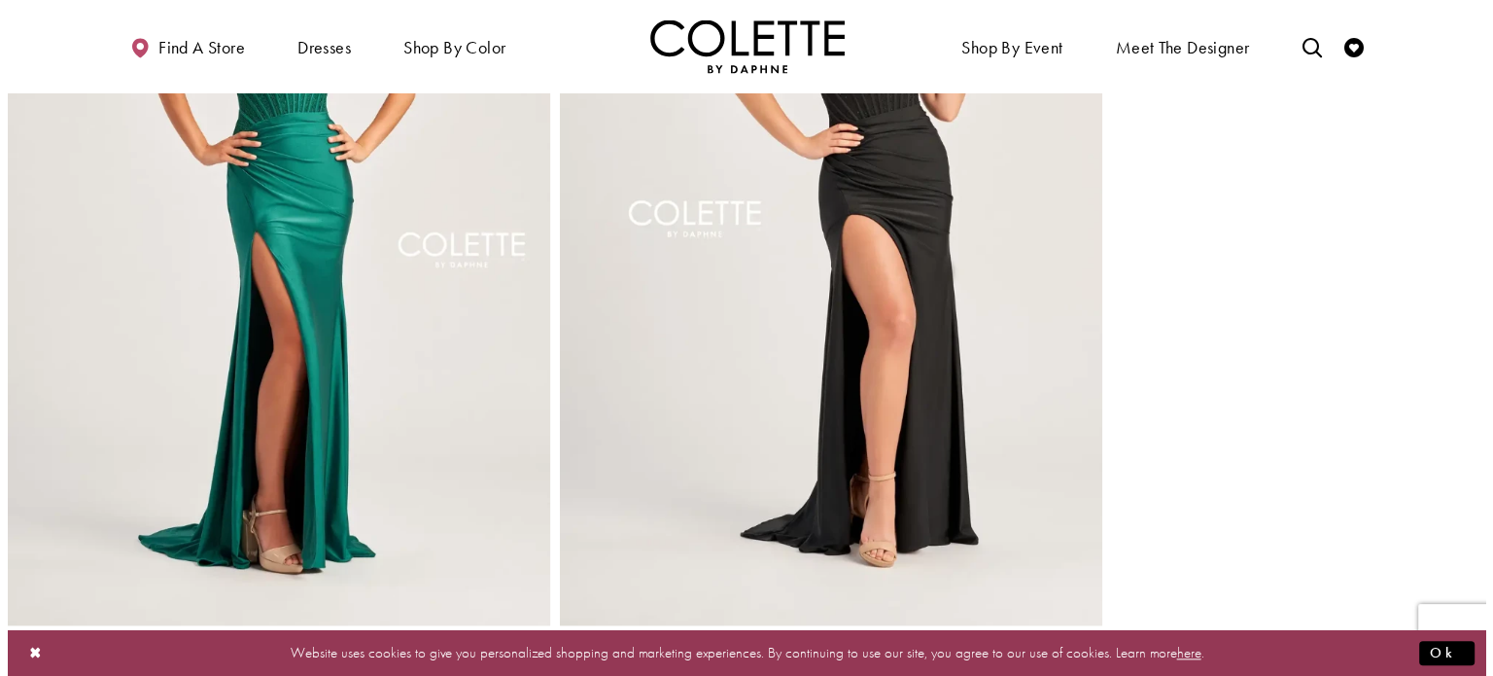
scroll to position [1952, 0]
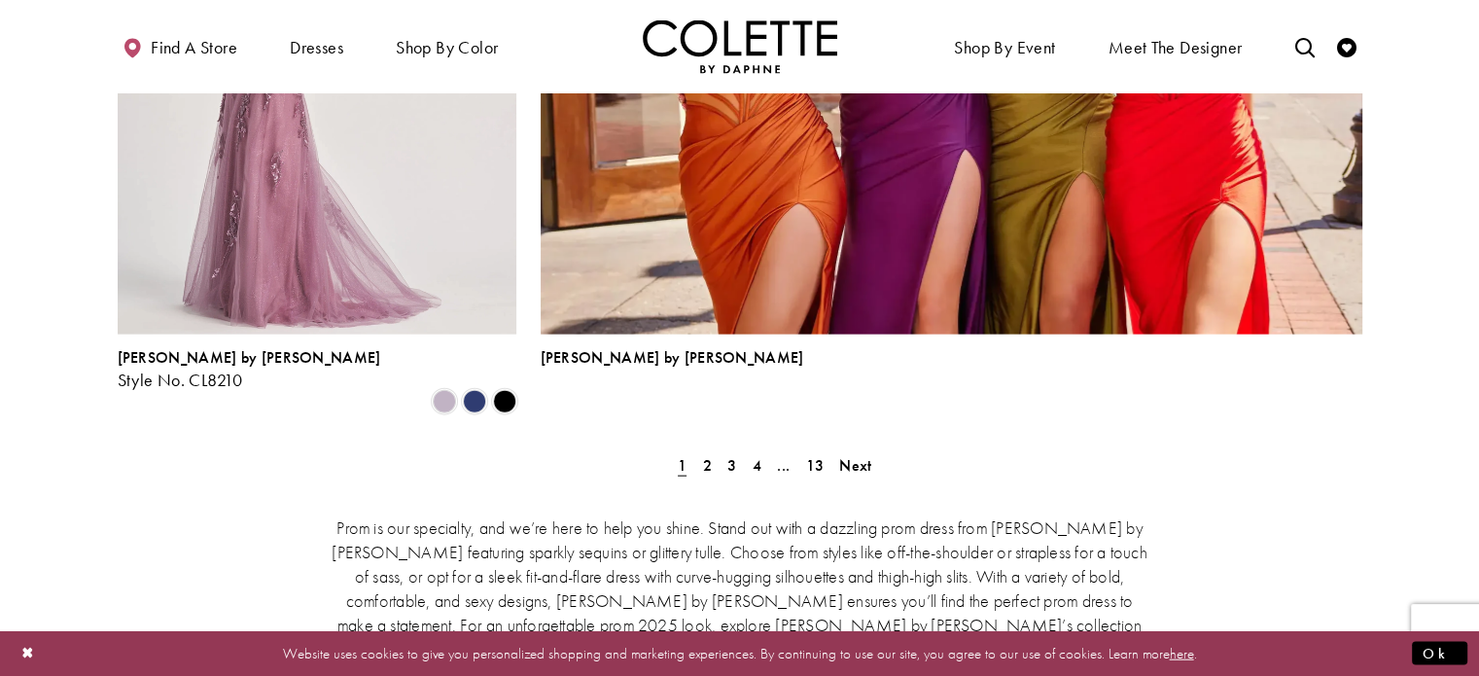
scroll to position [4422, 0]
click at [714, 450] on link "2" at bounding box center [707, 464] width 20 height 28
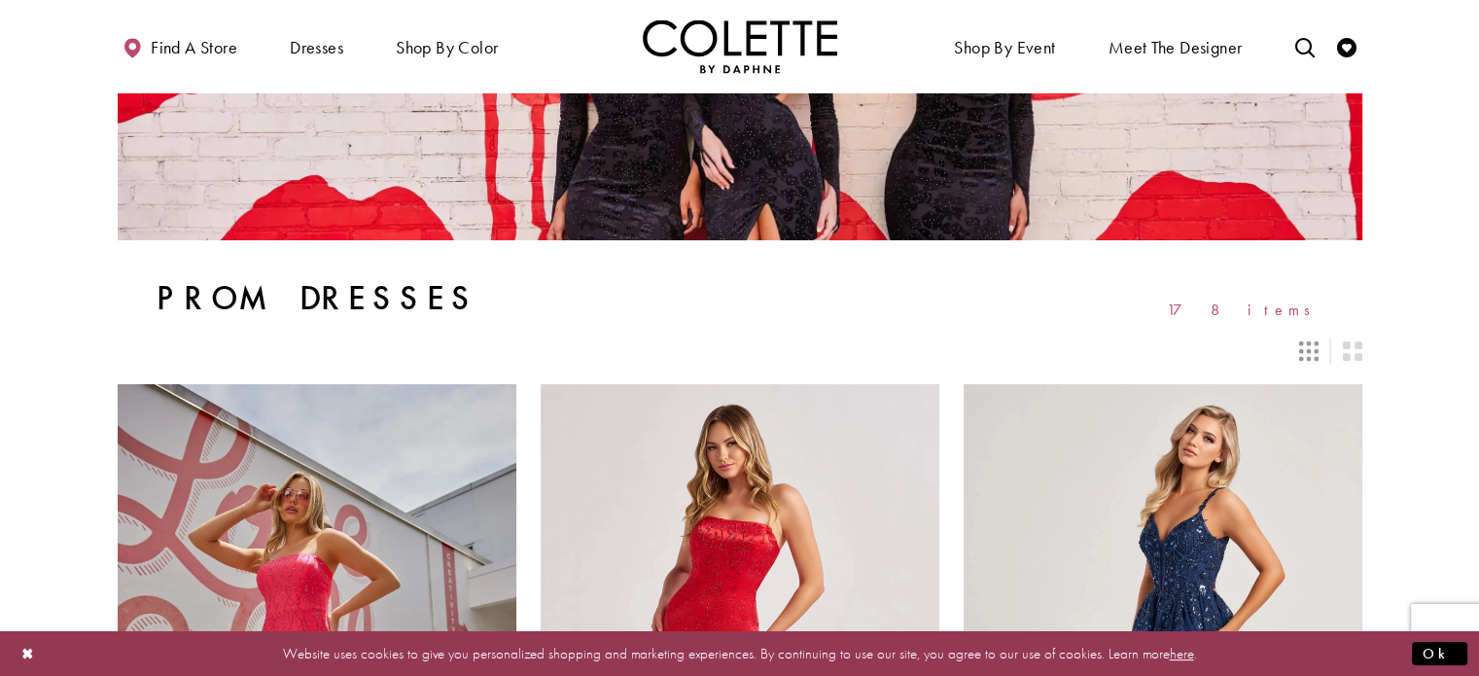
scroll to position [390, 0]
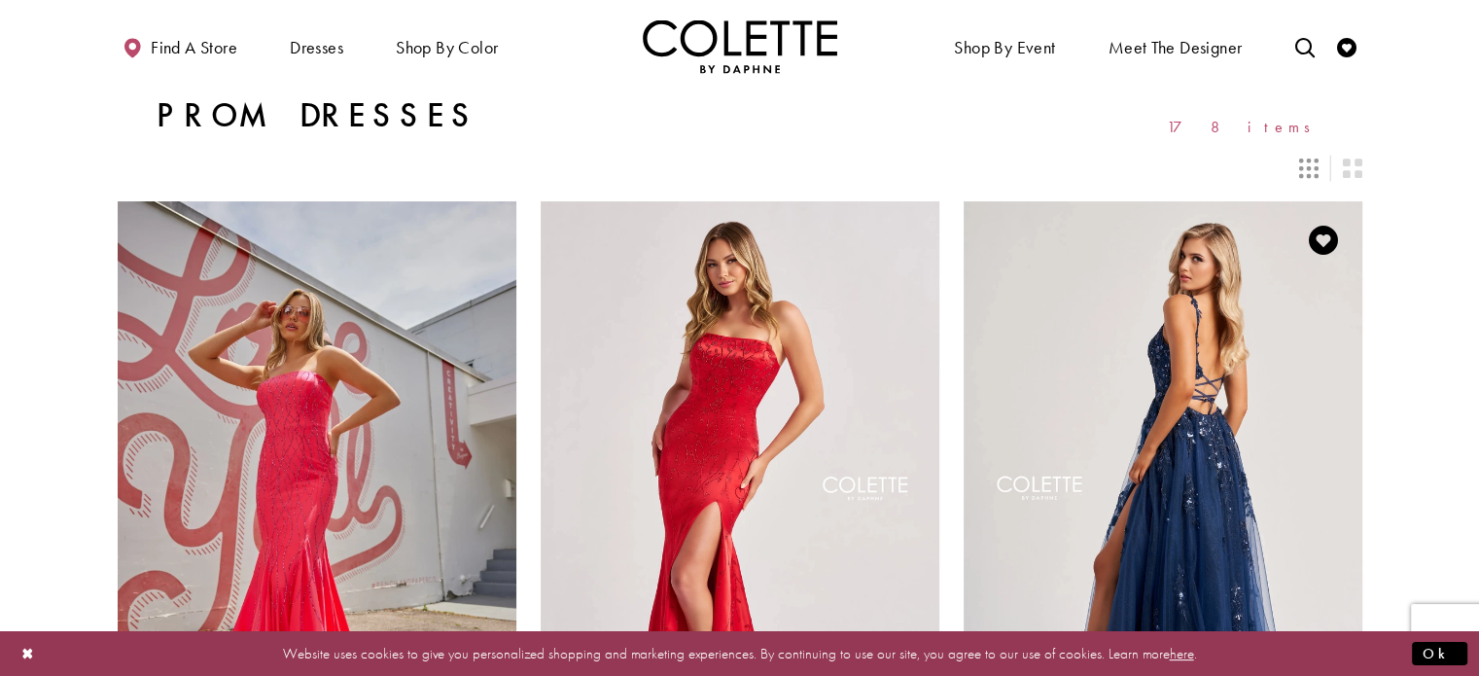
click at [1193, 435] on img "Visit Colette by Daphne Style No. CL8060 Page" at bounding box center [1162, 490] width 399 height 579
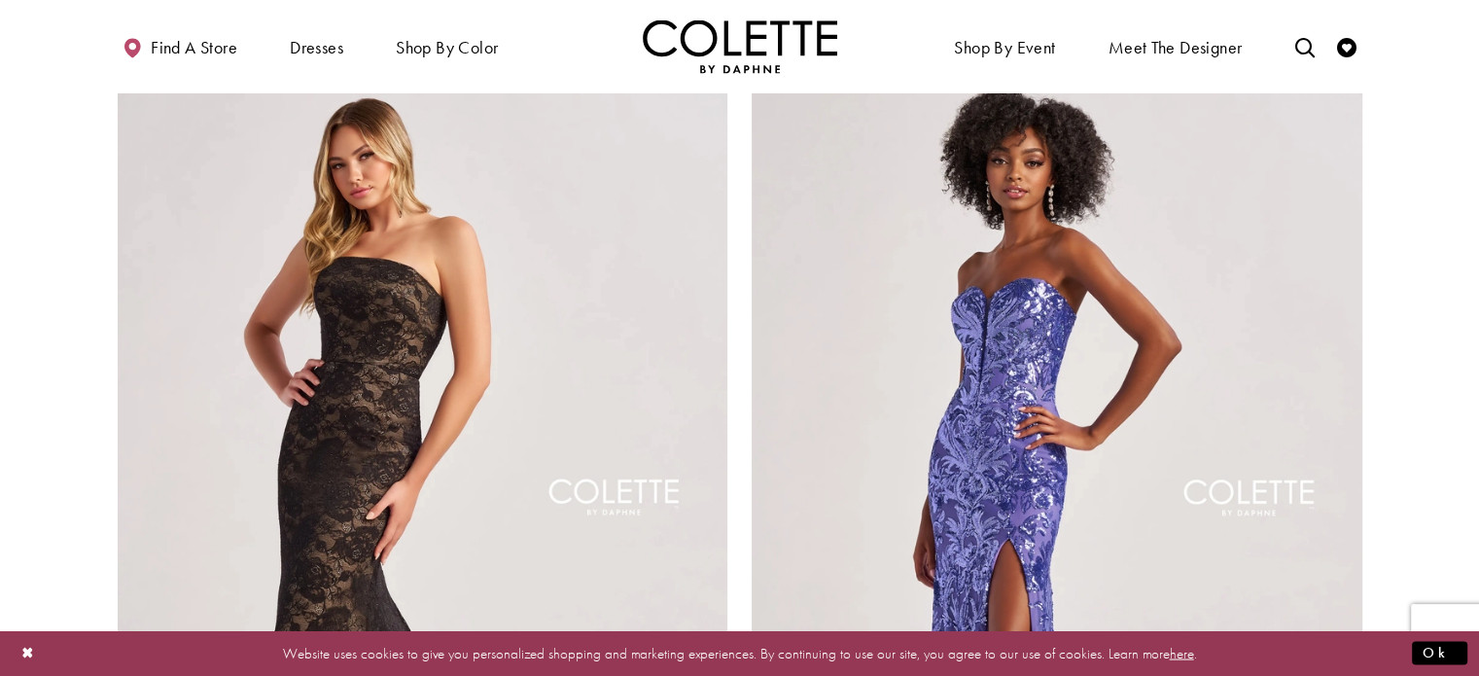
scroll to position [3403, 0]
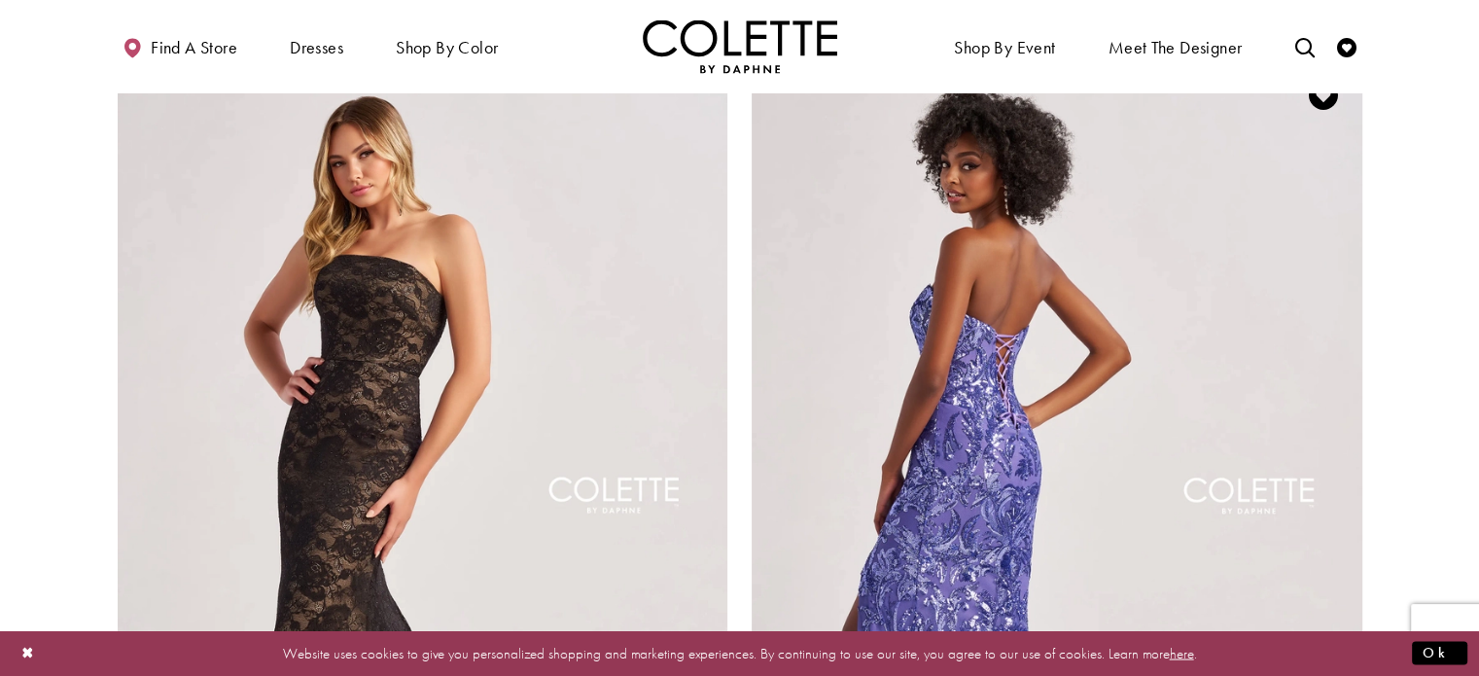
click at [1153, 375] on img "Visit Colette by Daphne Style No. CL8680 Page" at bounding box center [1057, 500] width 611 height 888
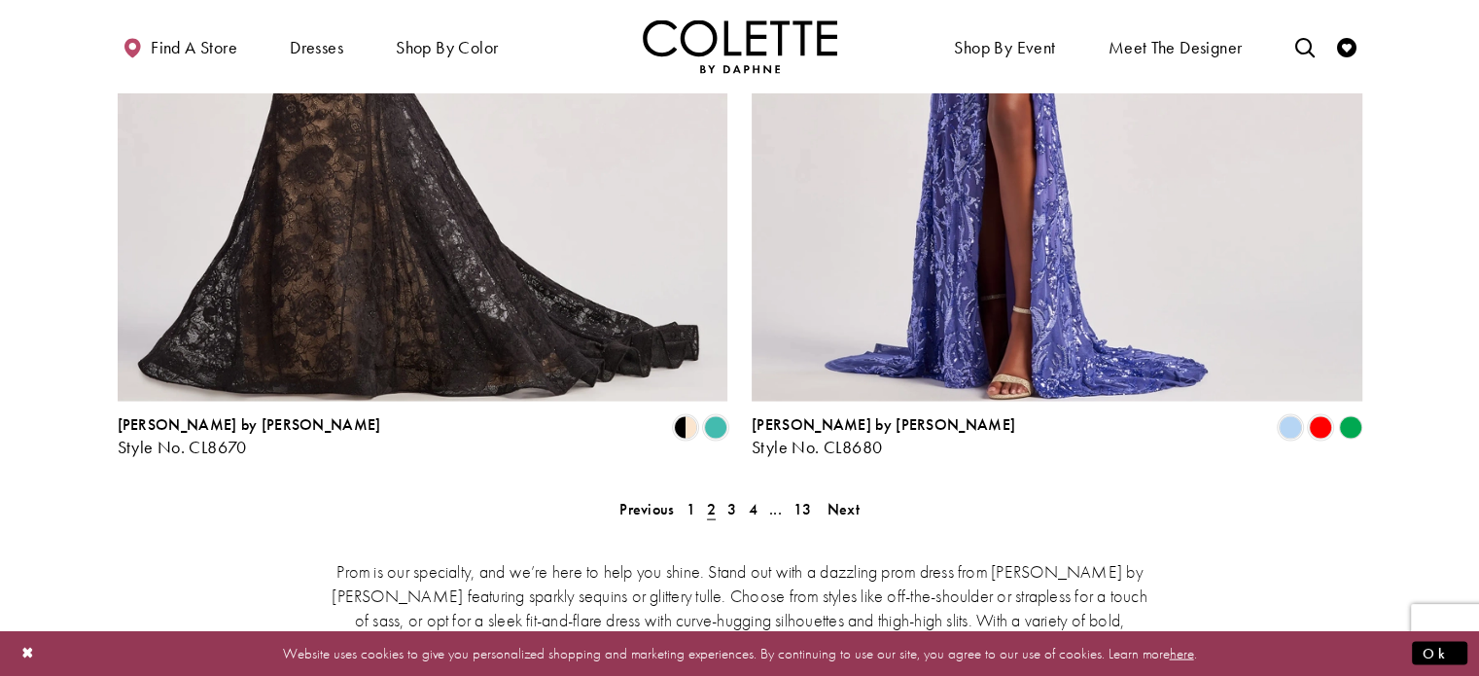
scroll to position [3945, 0]
click at [739, 494] on link "3" at bounding box center [731, 508] width 20 height 28
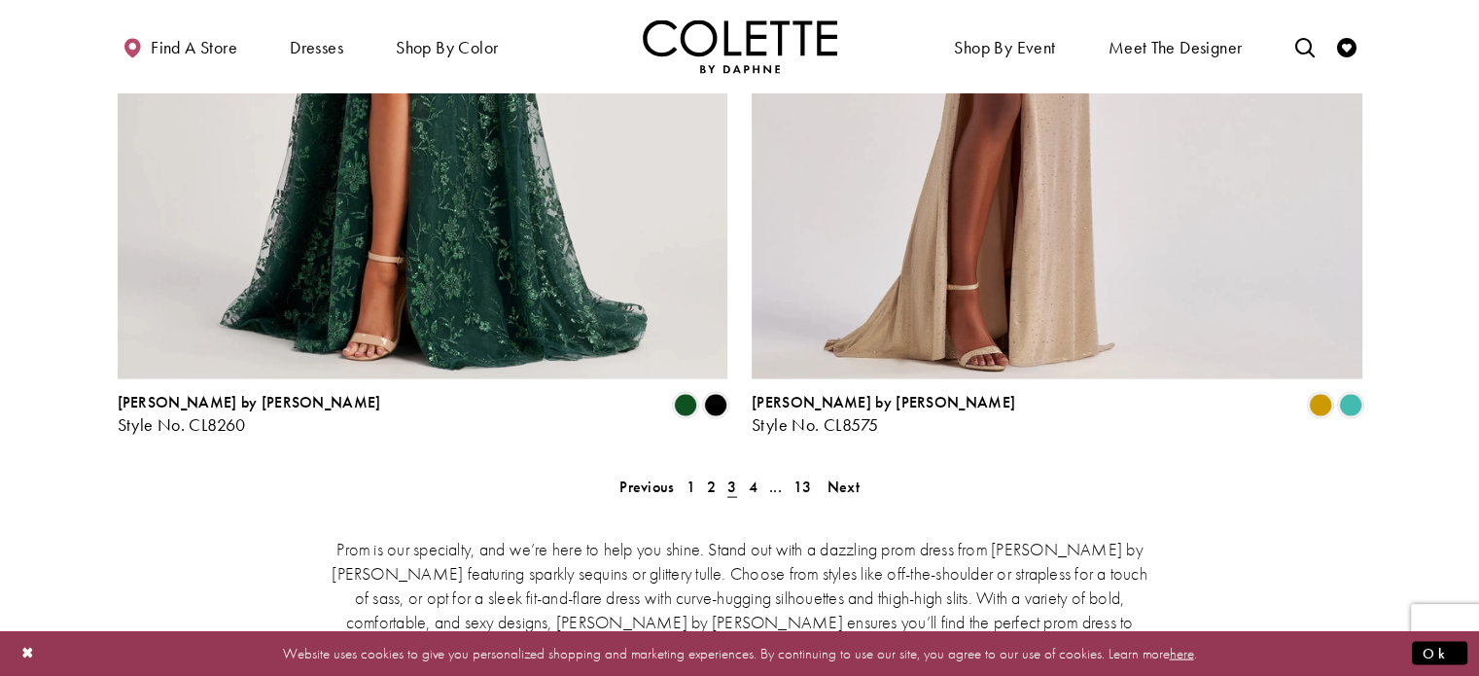
scroll to position [3974, 0]
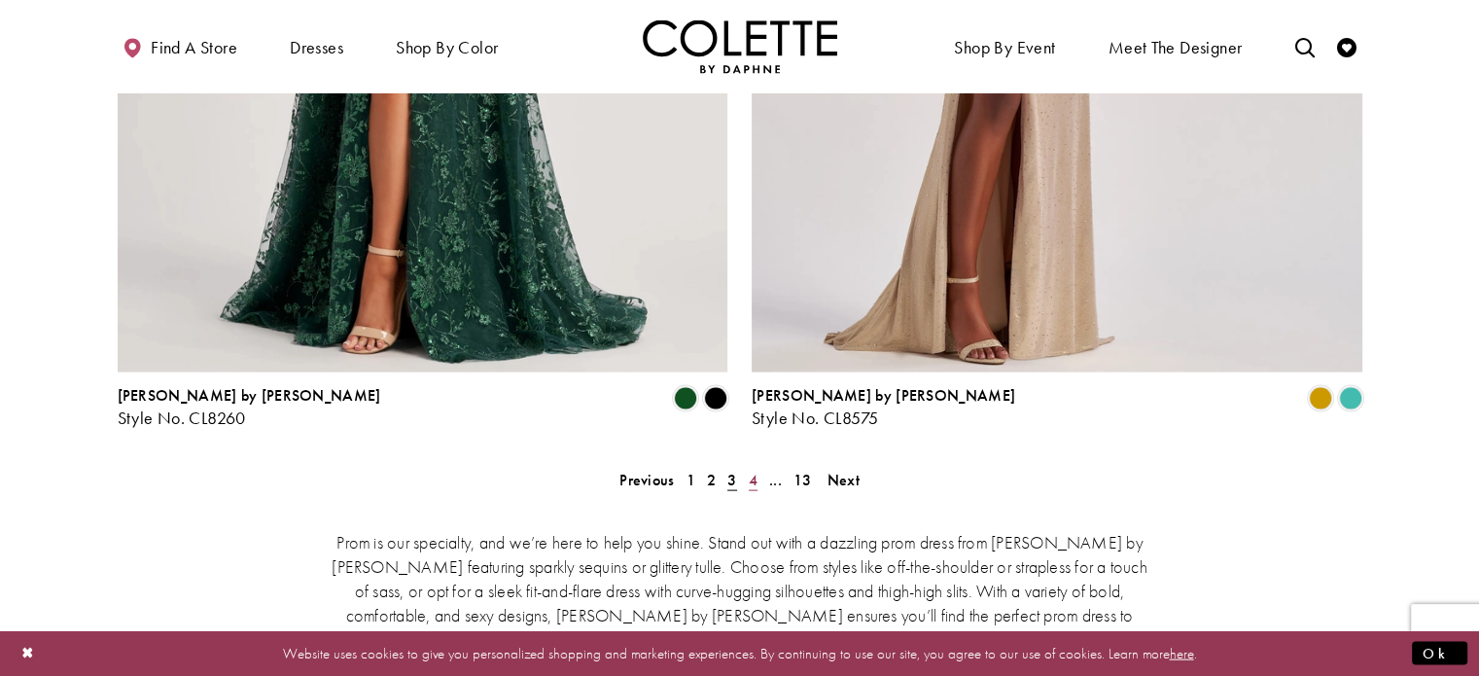
click at [754, 470] on span "4" at bounding box center [753, 480] width 9 height 20
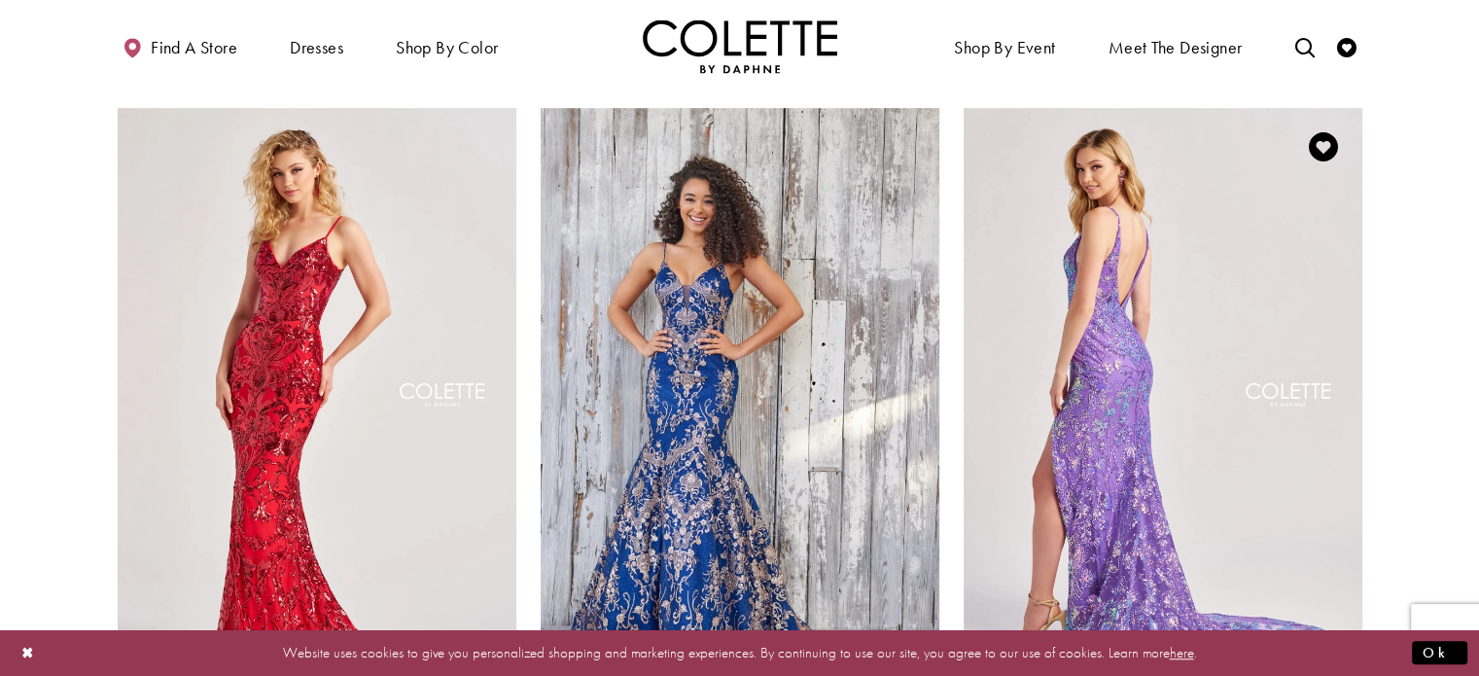
scroll to position [1200, 0]
click at [1209, 275] on img "Visit Colette by Daphne Style No. CL8430 Page" at bounding box center [1162, 398] width 399 height 579
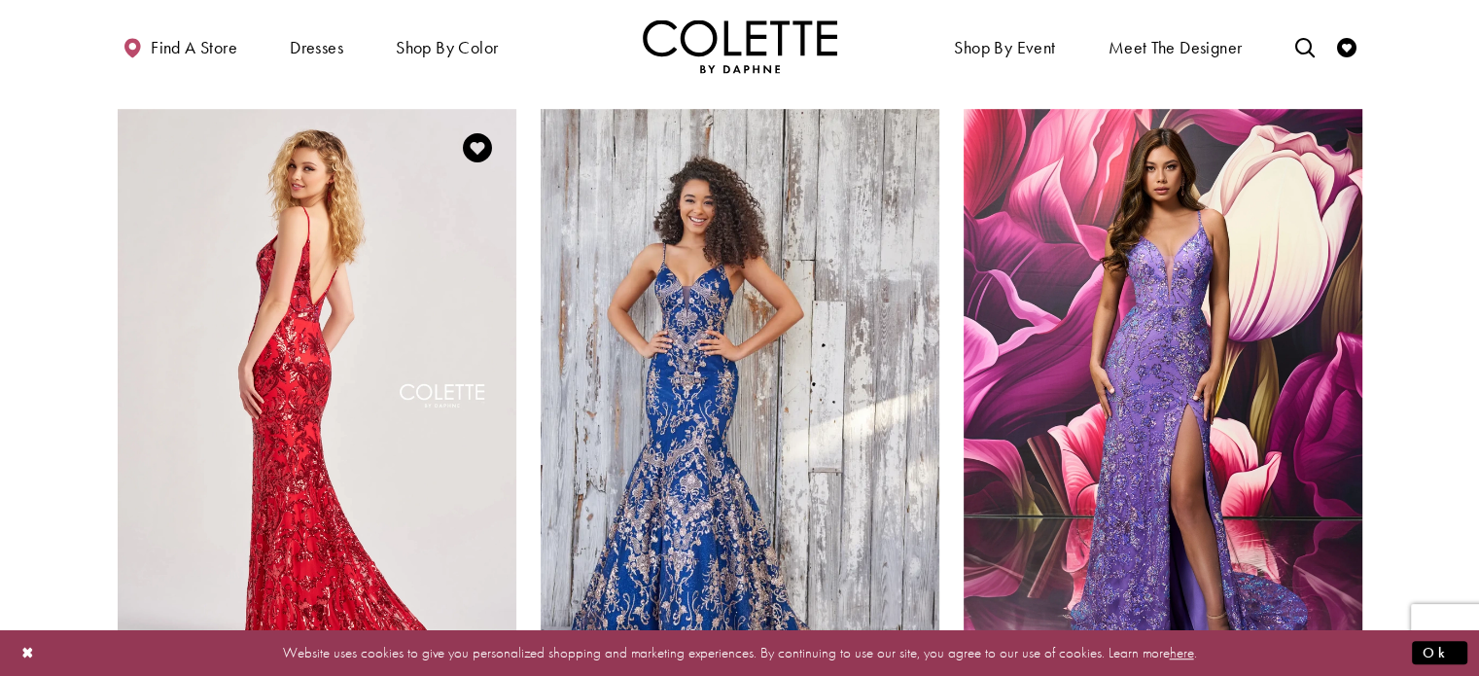
click at [258, 271] on img "Visit Colette by Daphne Style No. CL8685 Page" at bounding box center [317, 398] width 399 height 579
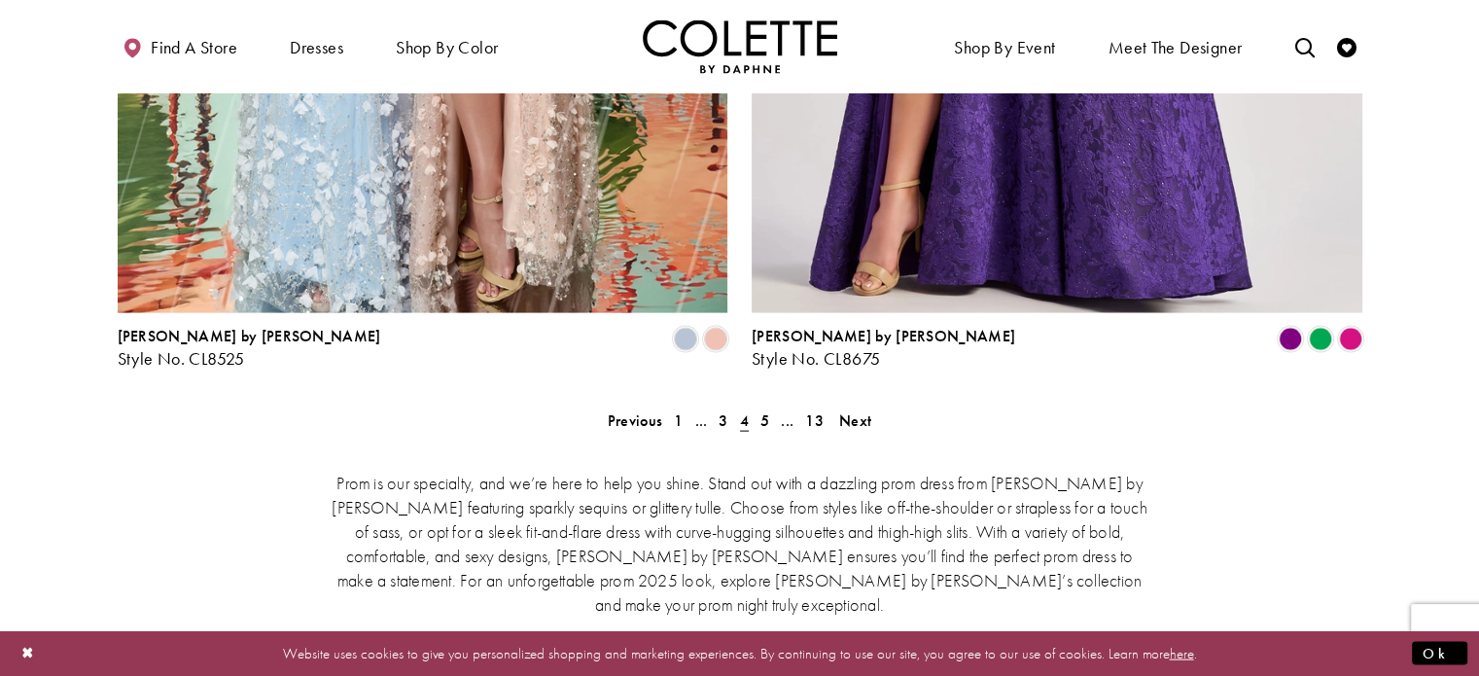
scroll to position [4037, 0]
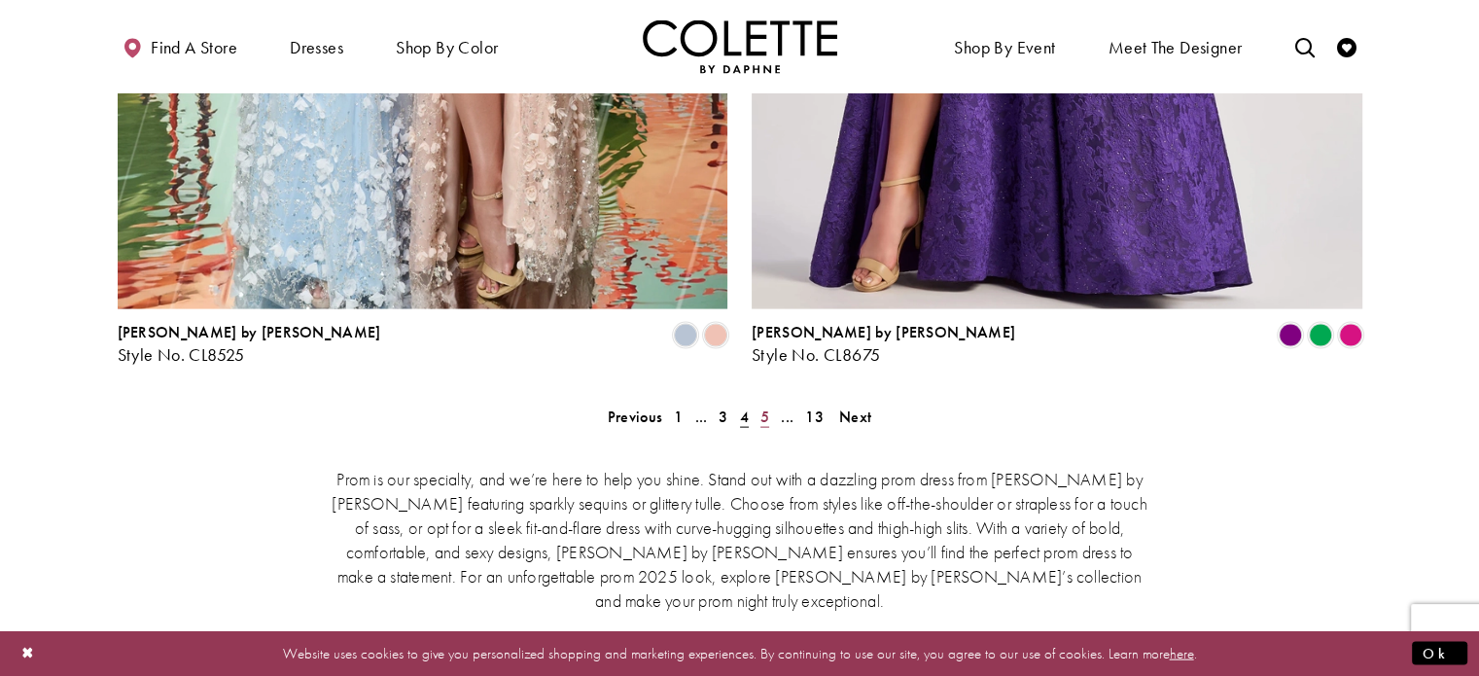
click at [767, 406] on span "5" at bounding box center [764, 416] width 9 height 20
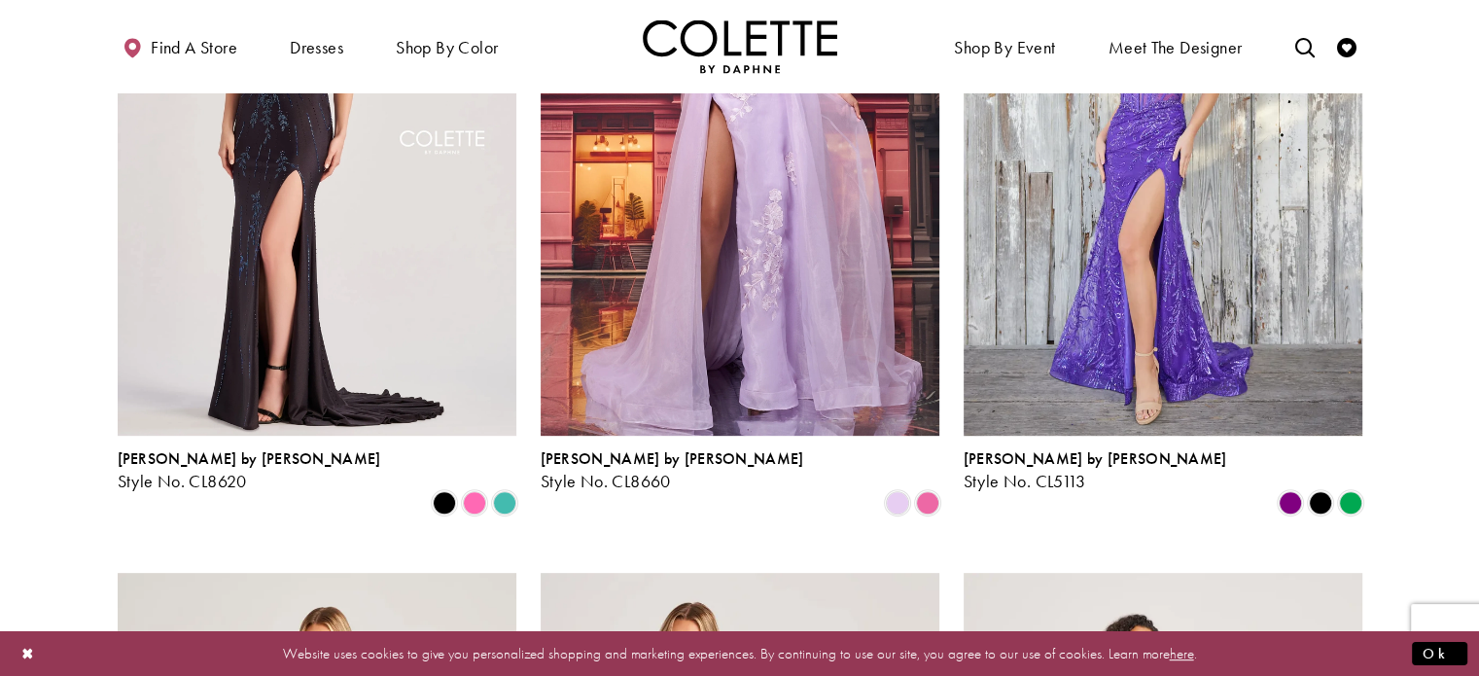
scroll to position [618, 0]
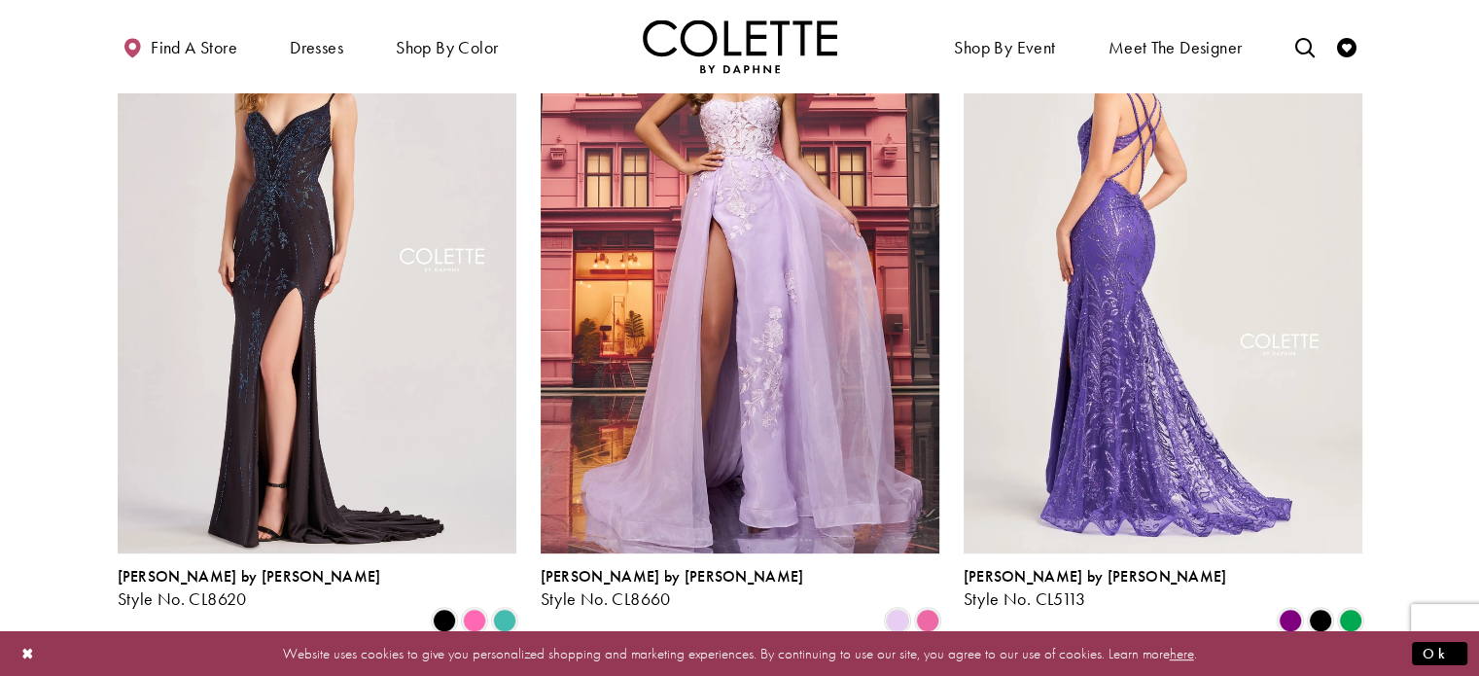
click at [1167, 253] on img "Visit Colette by Daphne Style No. CL5113 Page" at bounding box center [1162, 262] width 399 height 579
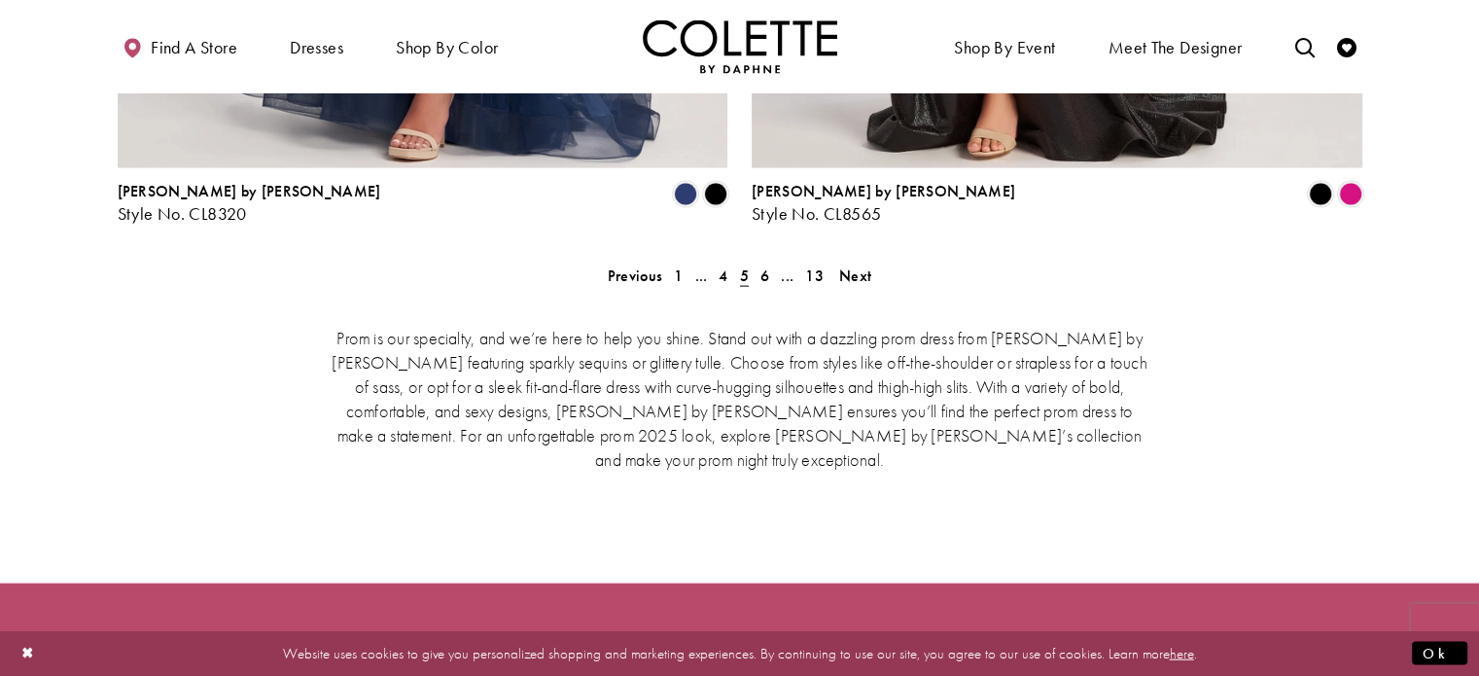
scroll to position [4187, 0]
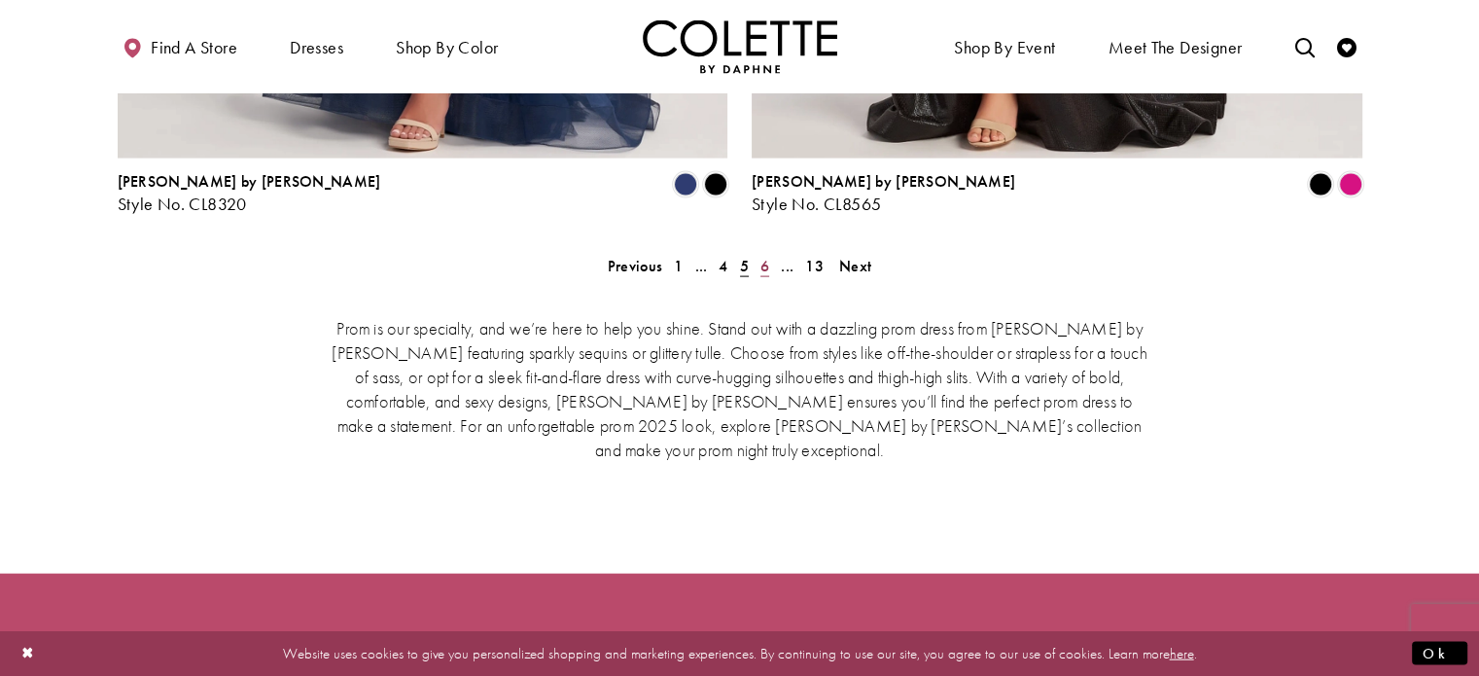
click at [765, 256] on span "6" at bounding box center [764, 266] width 9 height 20
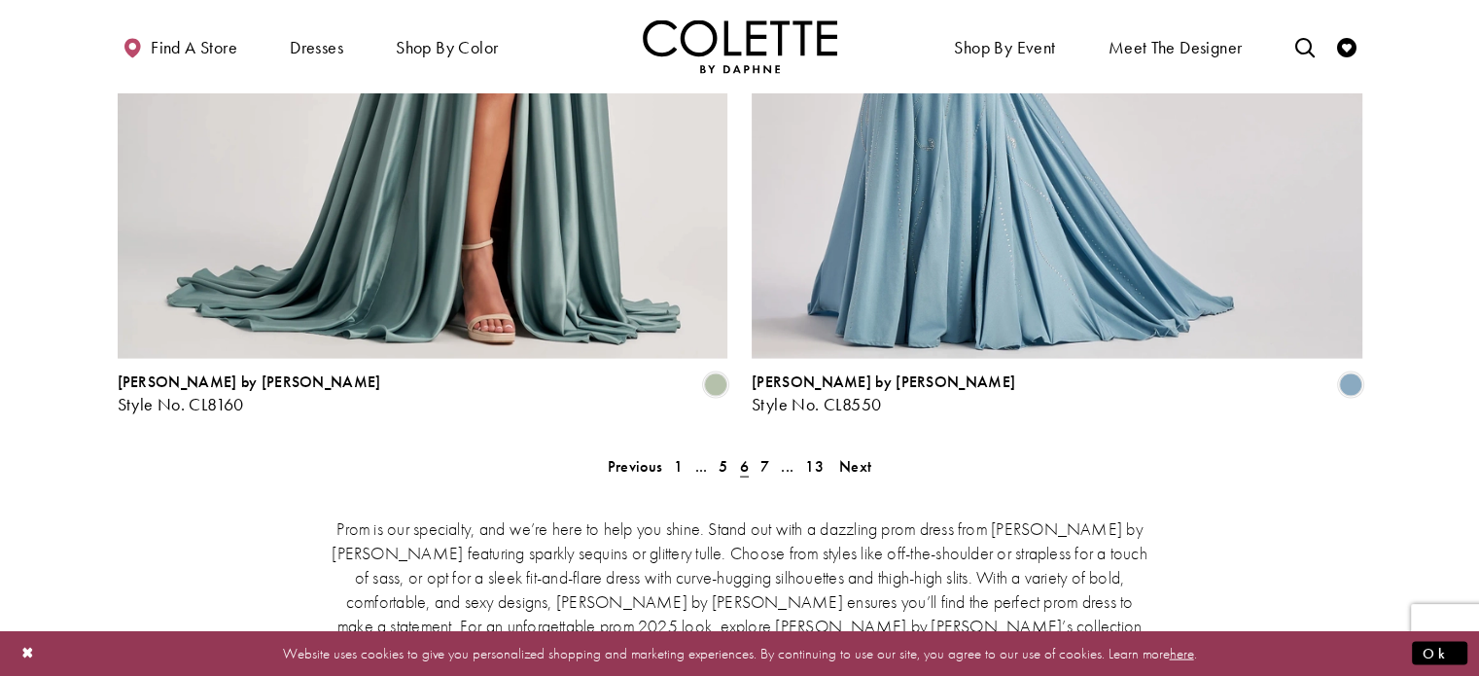
scroll to position [4032, 0]
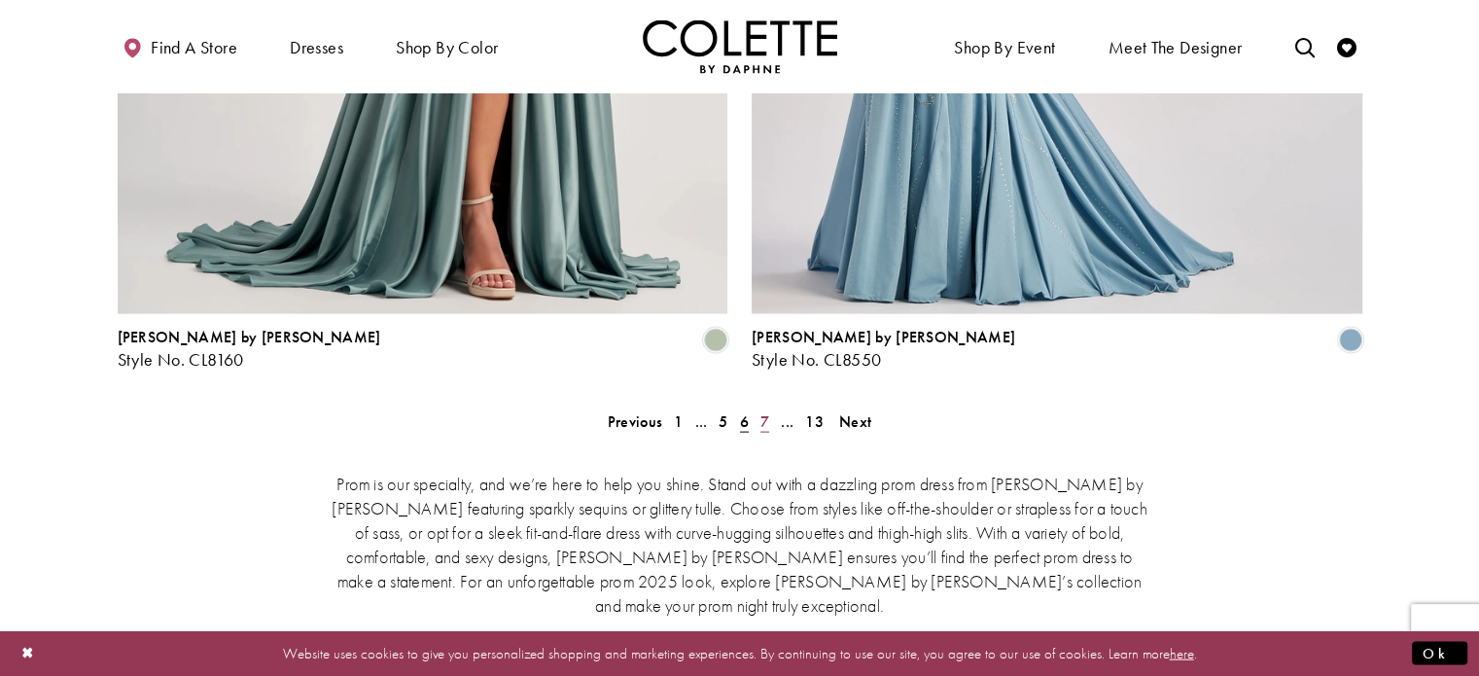
click at [766, 411] on span "7" at bounding box center [764, 421] width 9 height 20
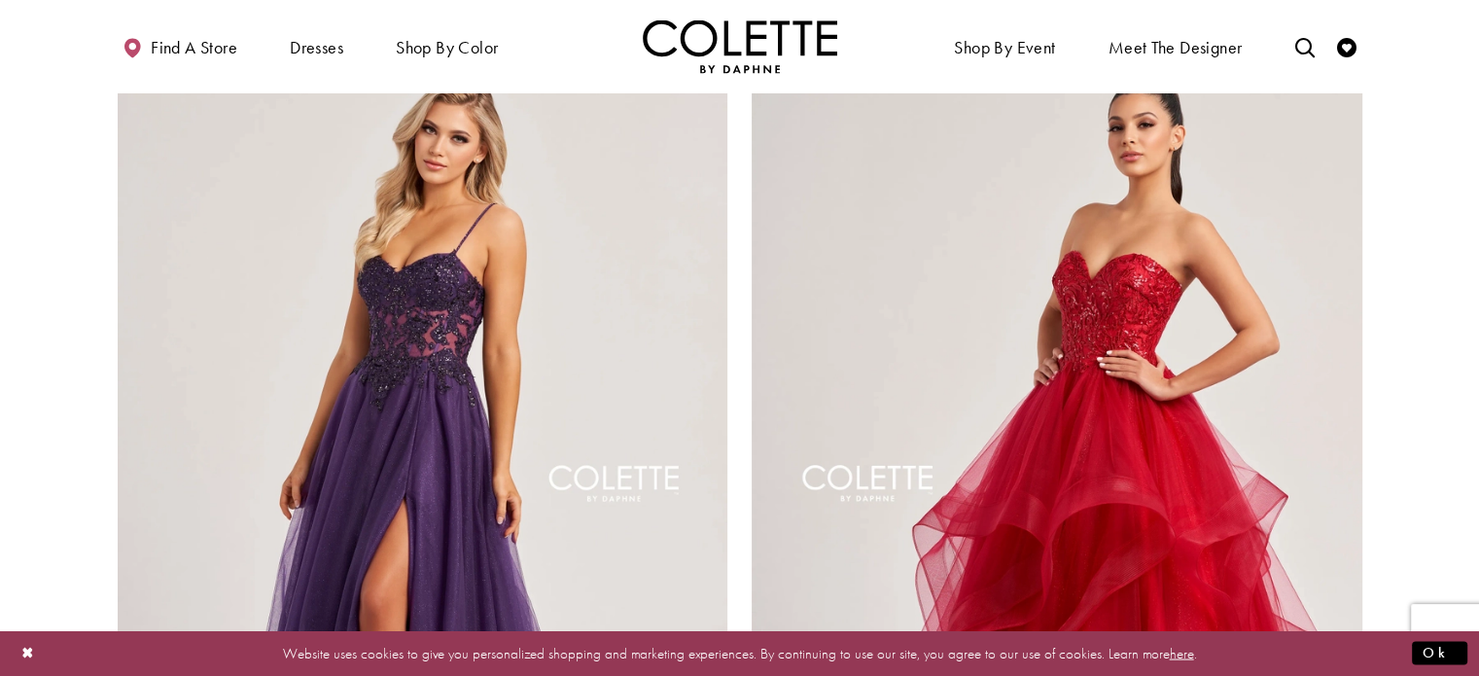
scroll to position [3413, 0]
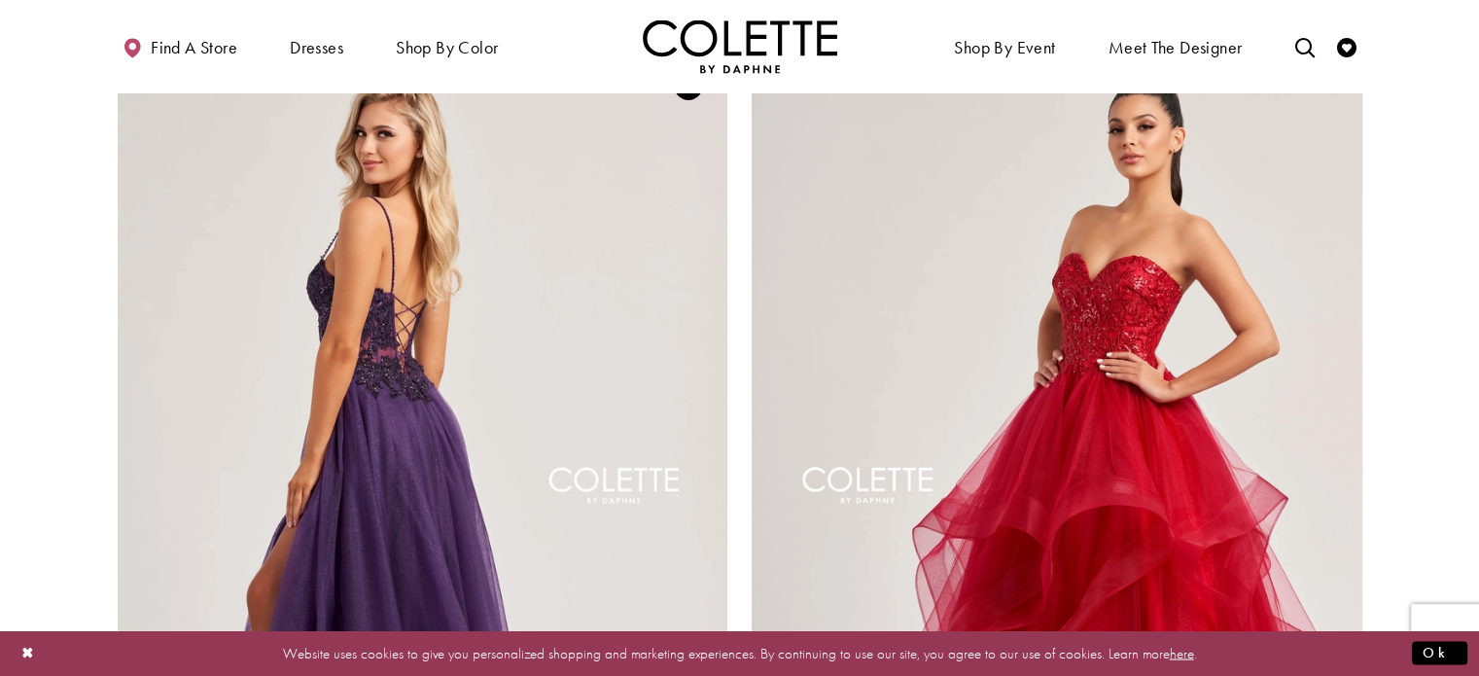
click at [607, 286] on img "Visit Colette by Daphne Style No. CL8280 Page" at bounding box center [423, 491] width 611 height 888
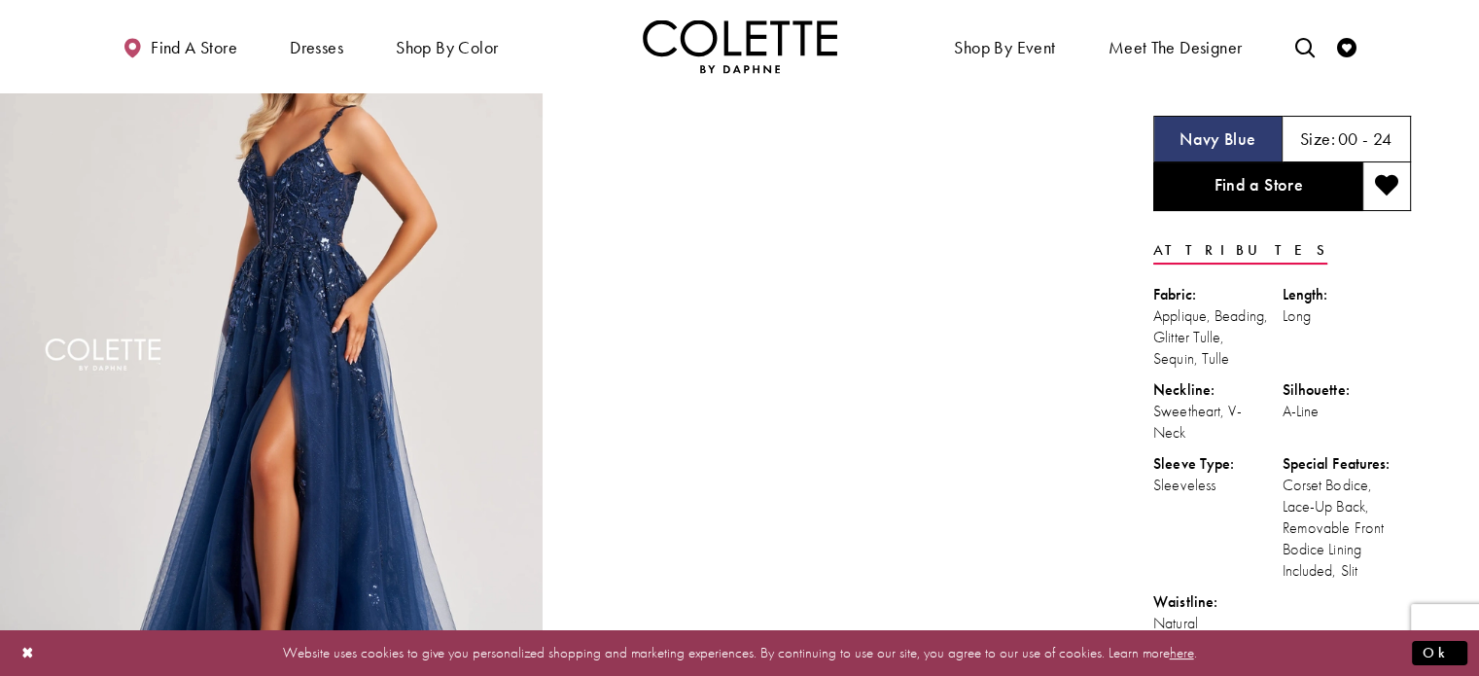
scroll to position [50, 0]
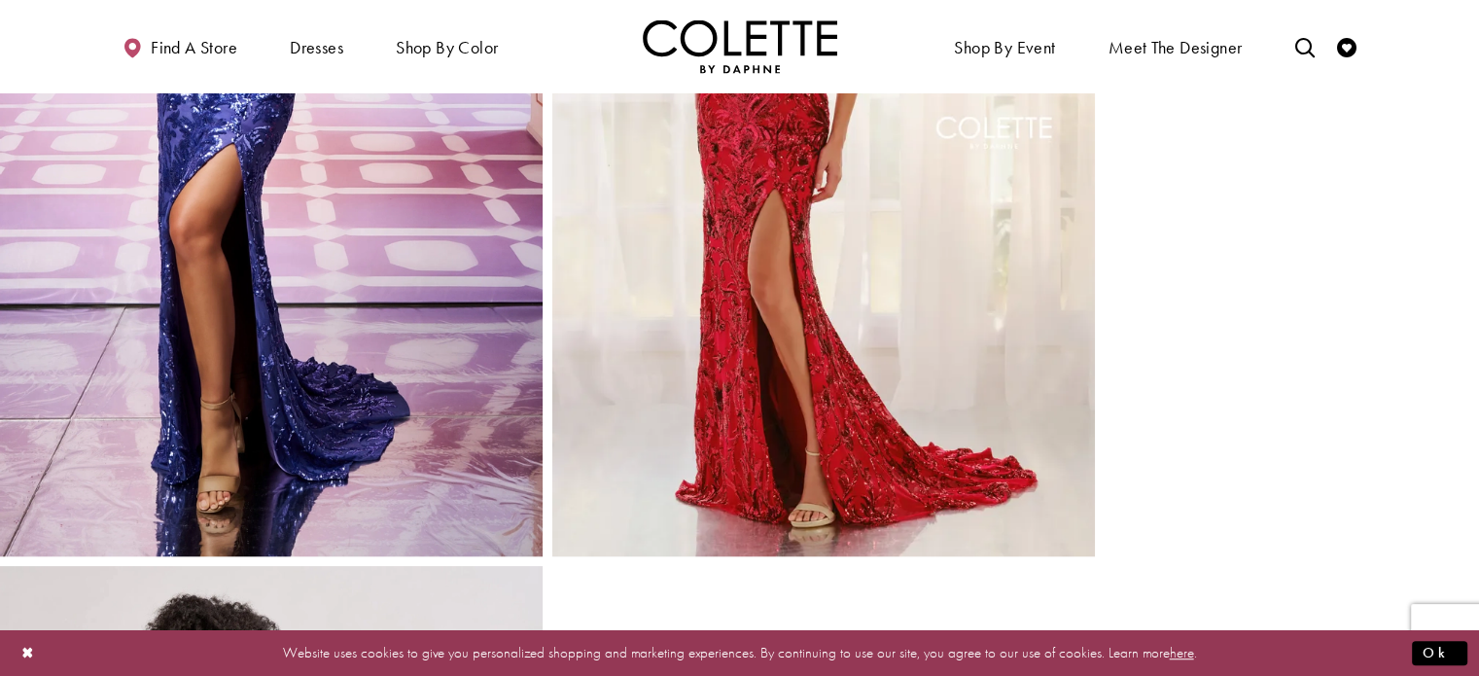
scroll to position [1023, 0]
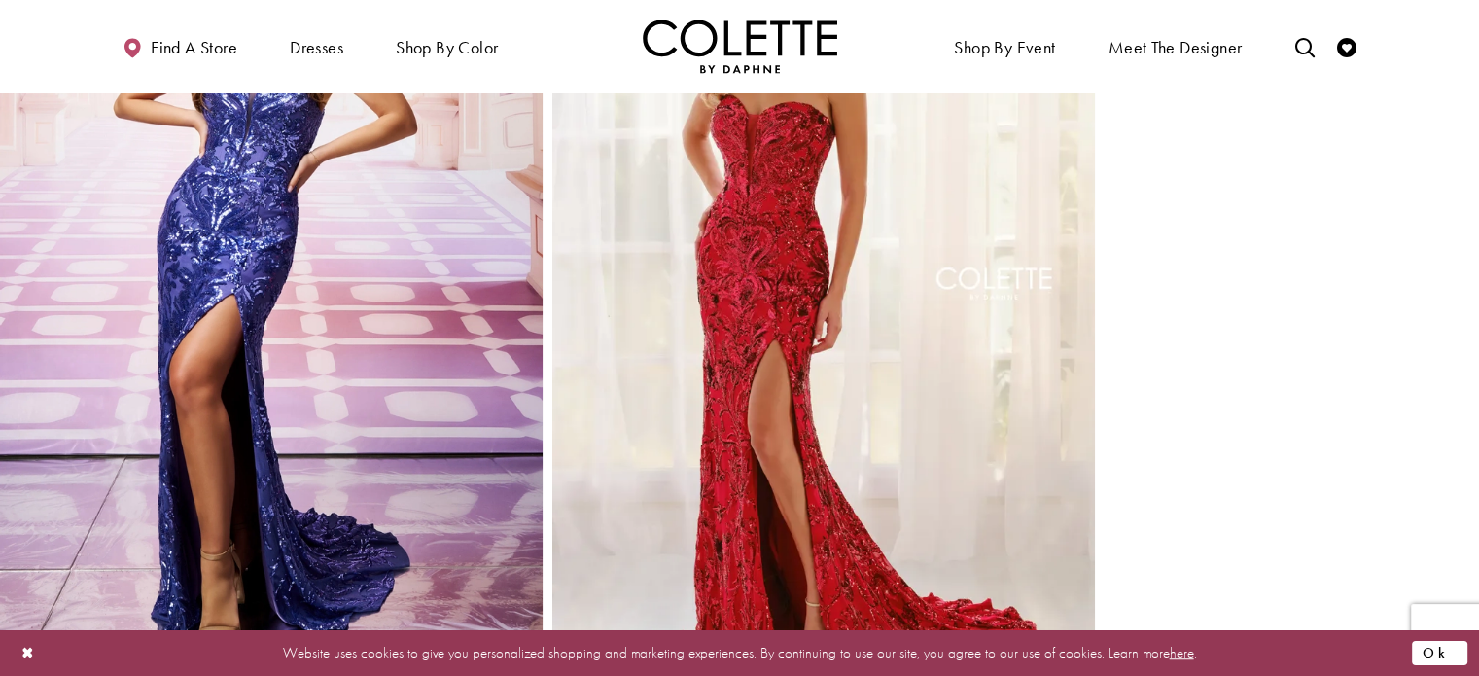
click at [1455, 655] on button "Ok" at bounding box center [1439, 653] width 55 height 24
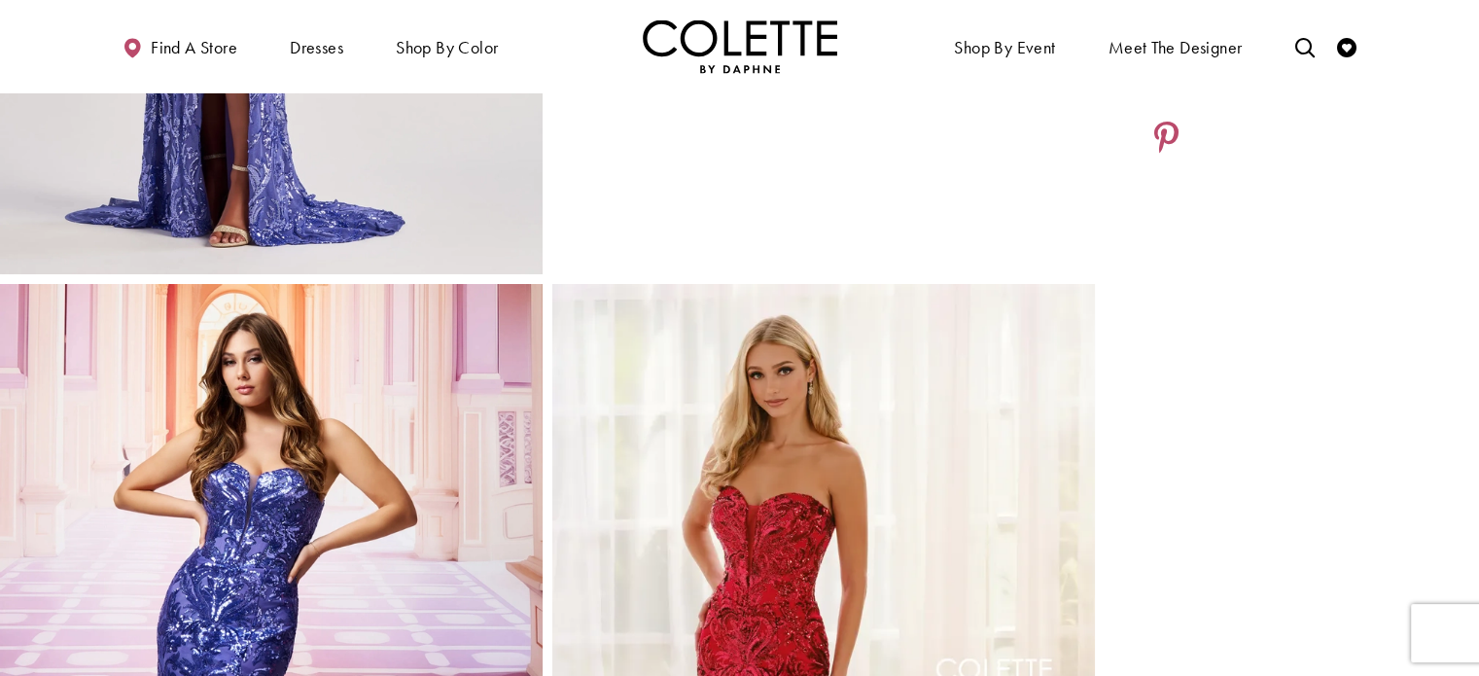
scroll to position [630, 0]
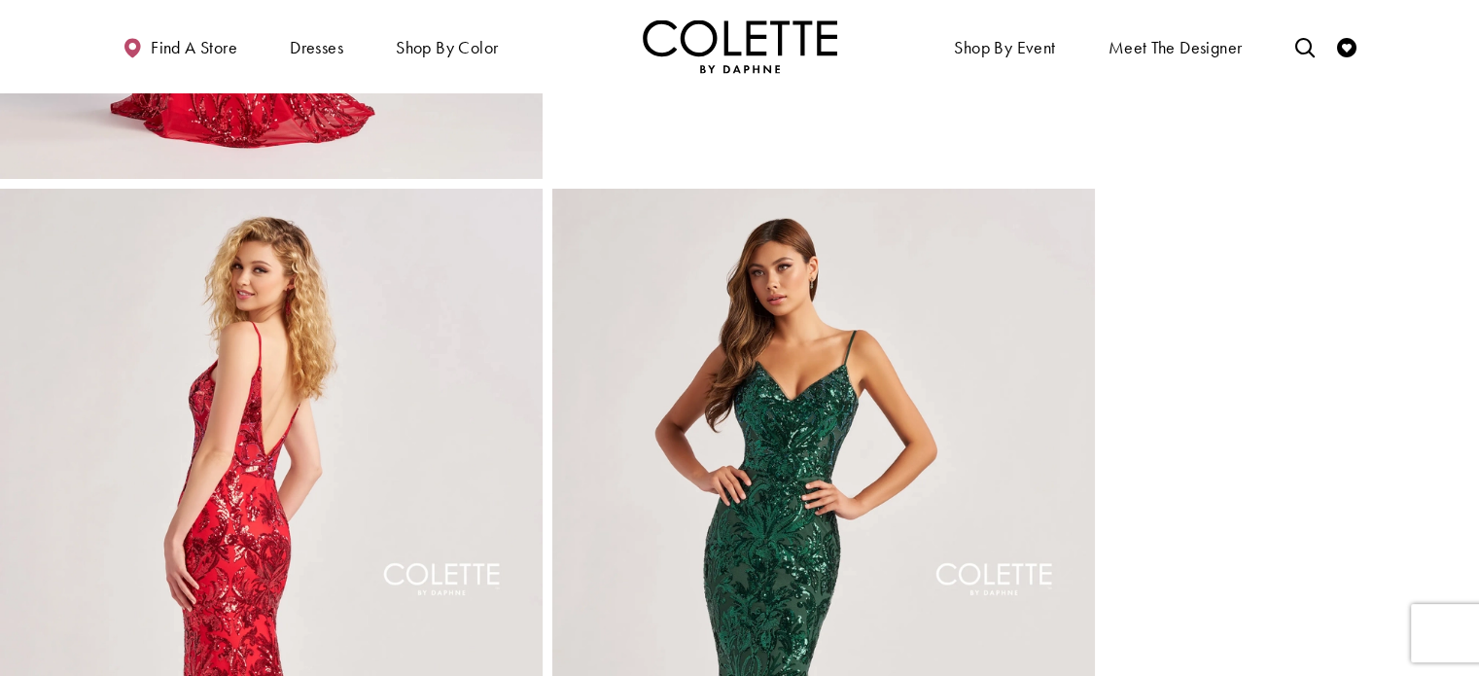
scroll to position [708, 0]
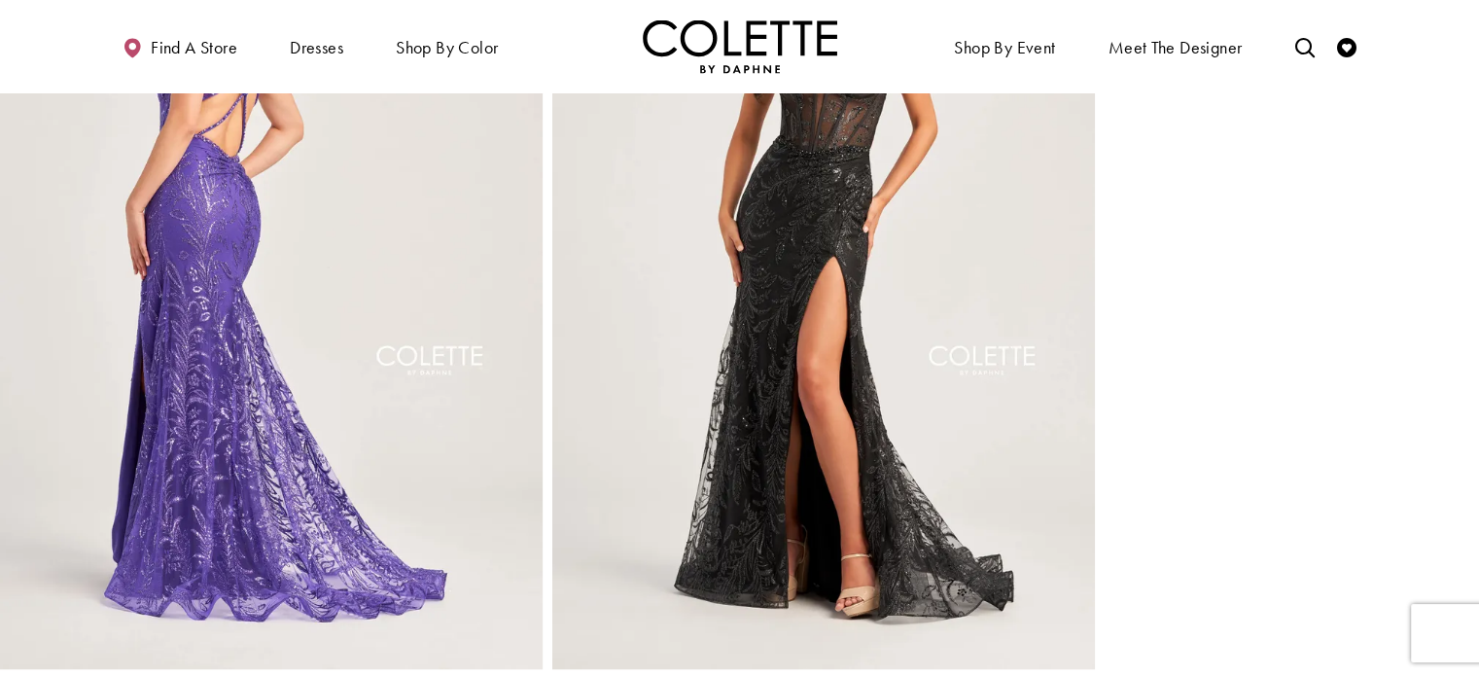
scroll to position [1062, 0]
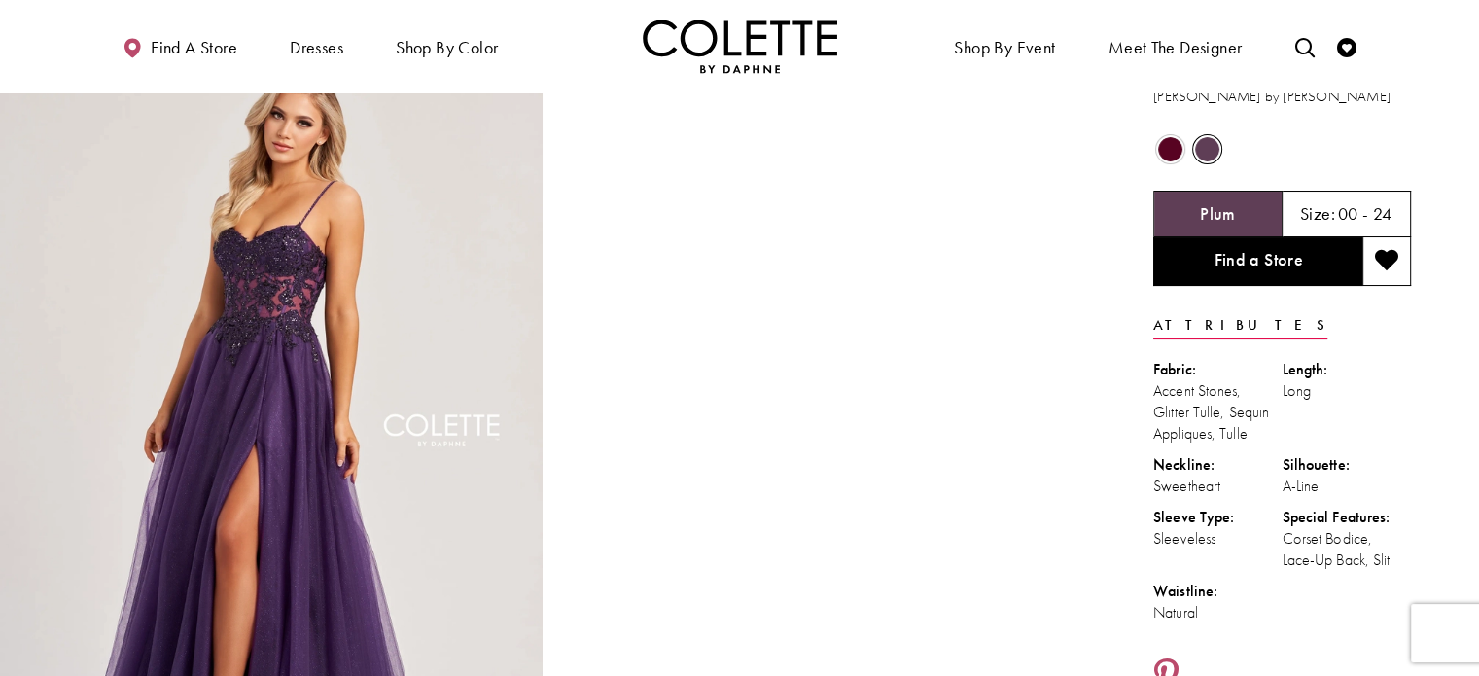
scroll to position [51, 0]
